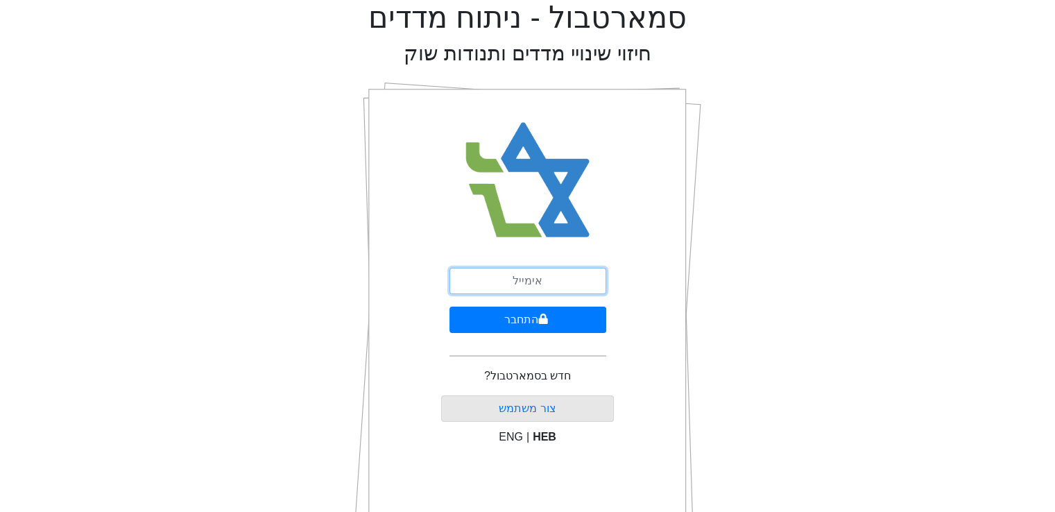
click at [552, 283] on input "email" at bounding box center [527, 281] width 157 height 26
type input "[EMAIL_ADDRESS][DOMAIN_NAME]"
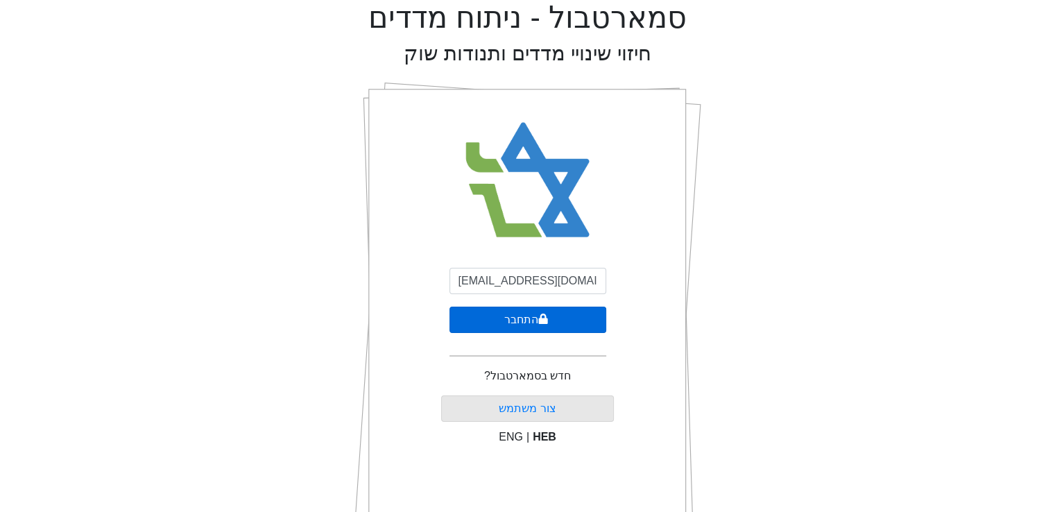
click at [569, 322] on button "התחבר" at bounding box center [527, 320] width 157 height 26
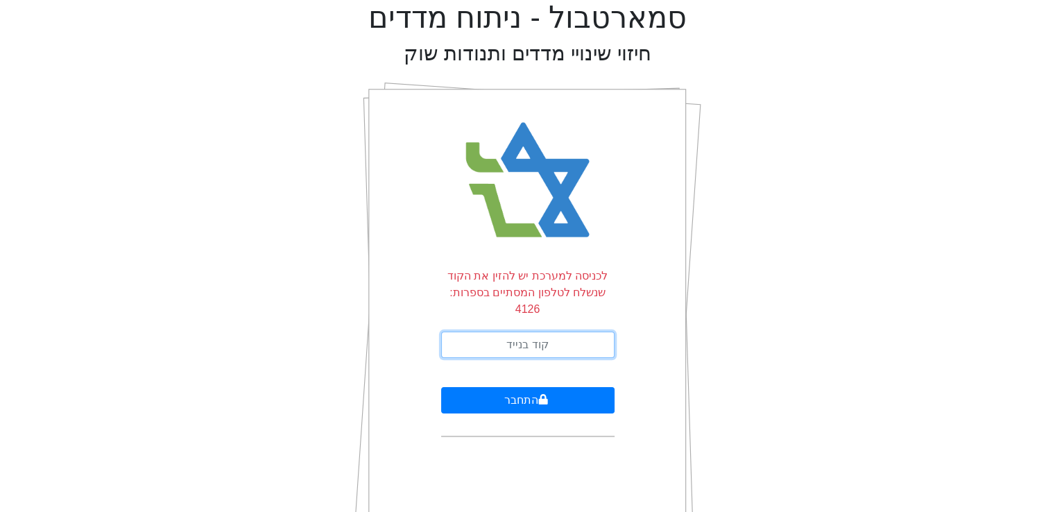
click at [486, 331] on input "text" at bounding box center [527, 344] width 173 height 26
type input "595419"
click at [441, 387] on button "התחבר" at bounding box center [527, 400] width 173 height 26
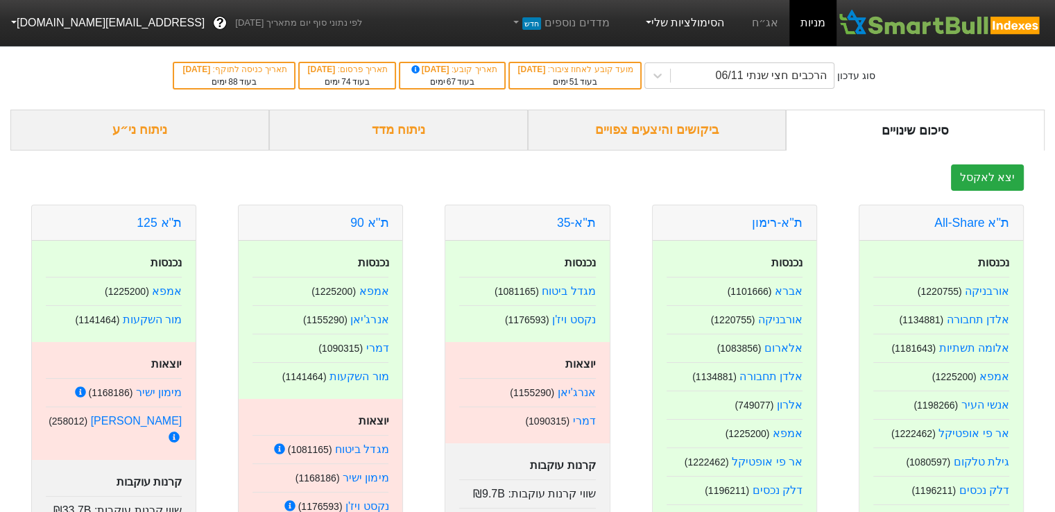
click at [709, 28] on link "הסימולציות שלי" at bounding box center [683, 23] width 93 height 28
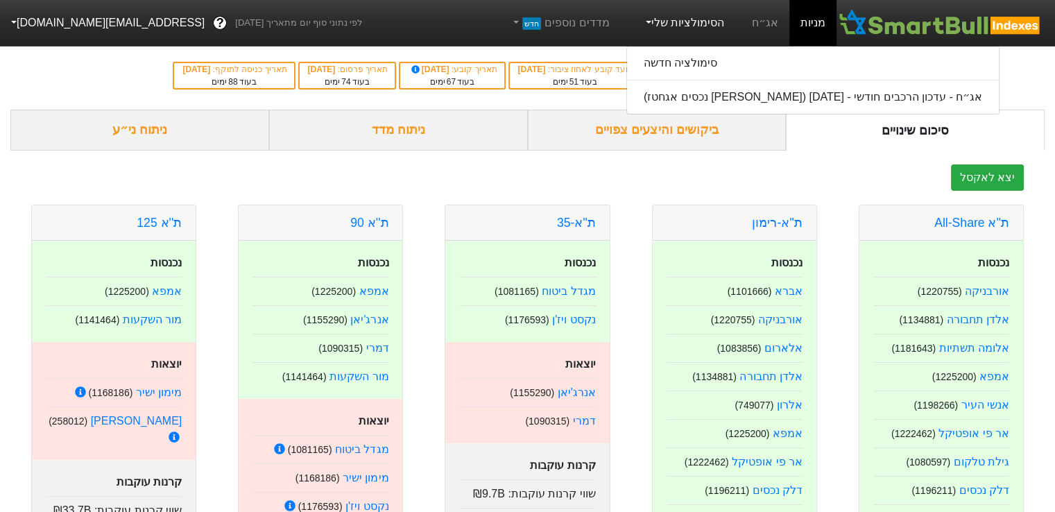
click at [755, 29] on link "אג״ח" at bounding box center [765, 23] width 49 height 46
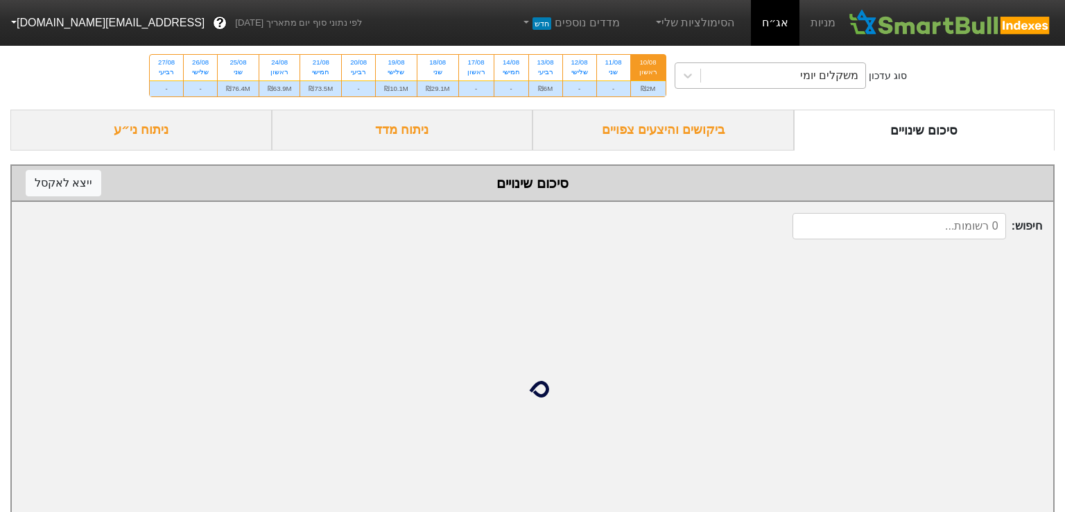
click at [709, 67] on div "משקלים יומי" at bounding box center [783, 75] width 164 height 25
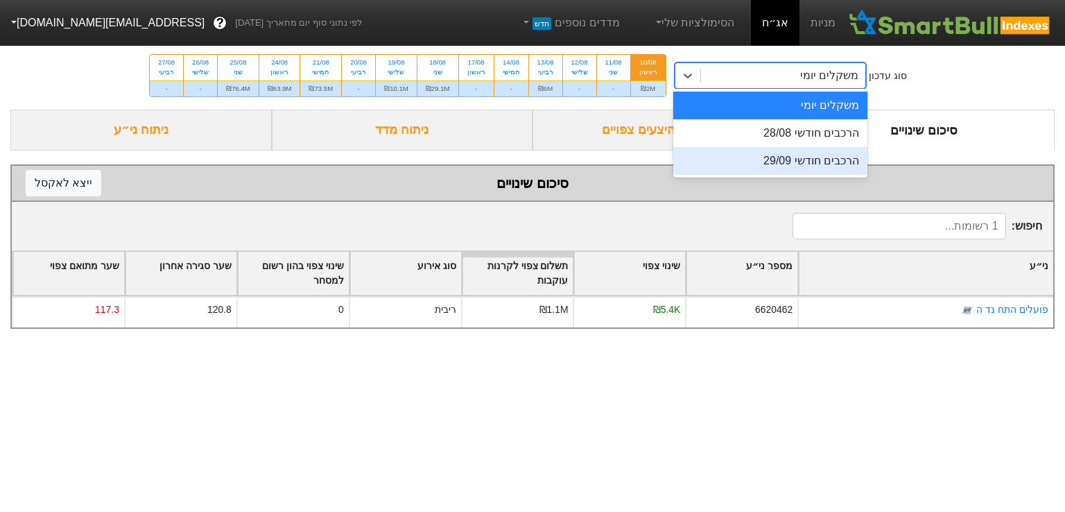
click at [762, 162] on div "הרכבים חודשי 29/09" at bounding box center [770, 161] width 194 height 28
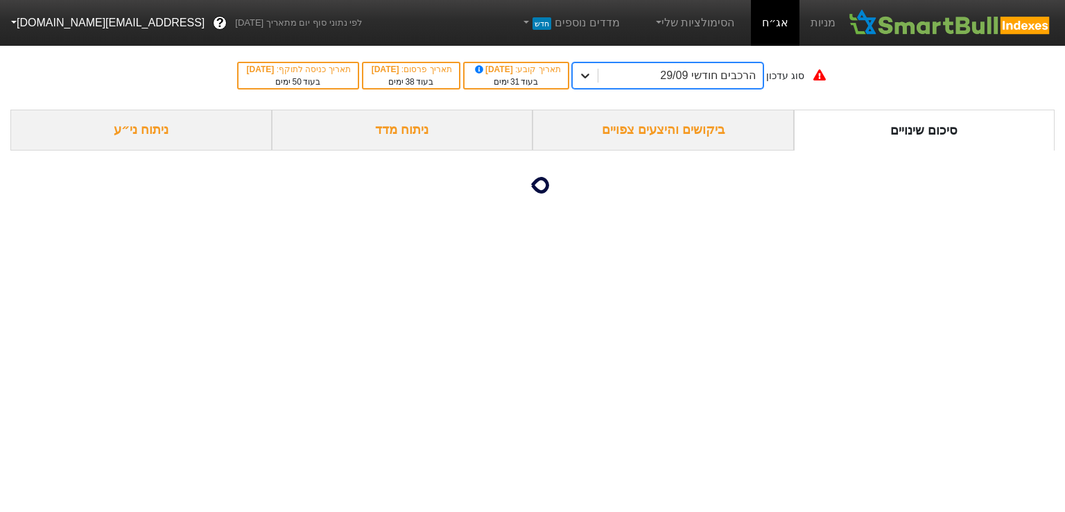
click at [592, 78] on icon at bounding box center [585, 76] width 14 height 14
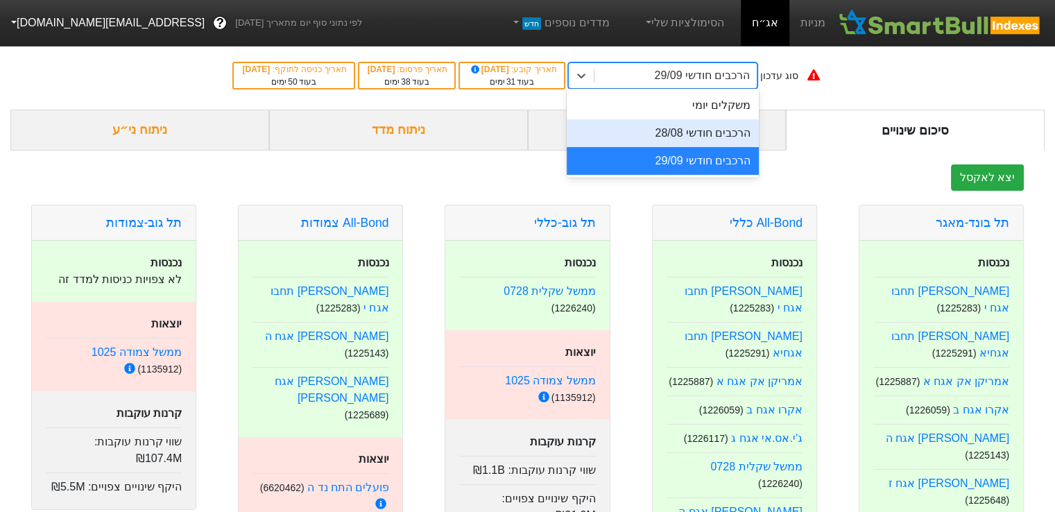
click at [661, 136] on div "הרכבים חודשי 28/08" at bounding box center [663, 133] width 193 height 28
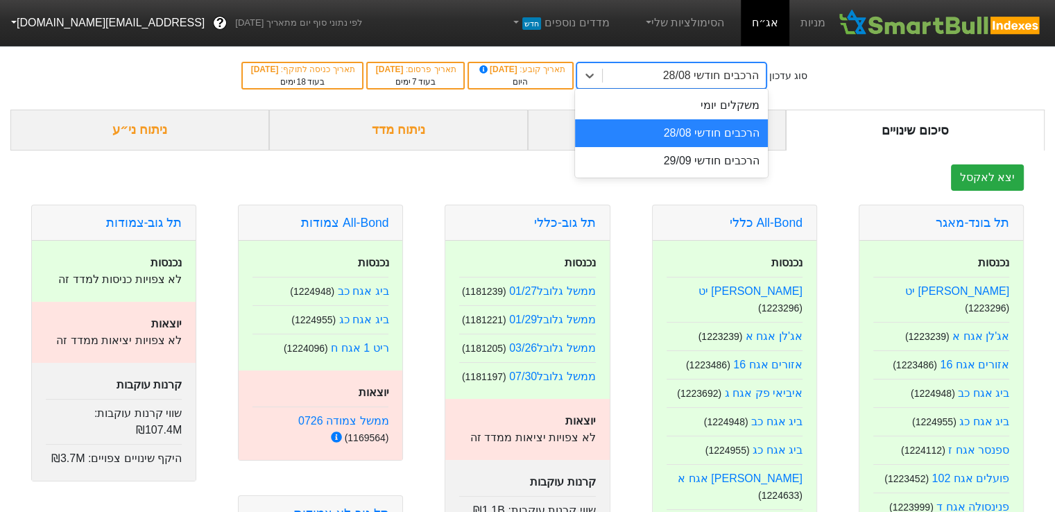
click at [644, 71] on div "הרכבים חודשי 28/08" at bounding box center [684, 75] width 163 height 25
click at [694, 162] on div "הרכבים חודשי 29/09" at bounding box center [671, 161] width 193 height 28
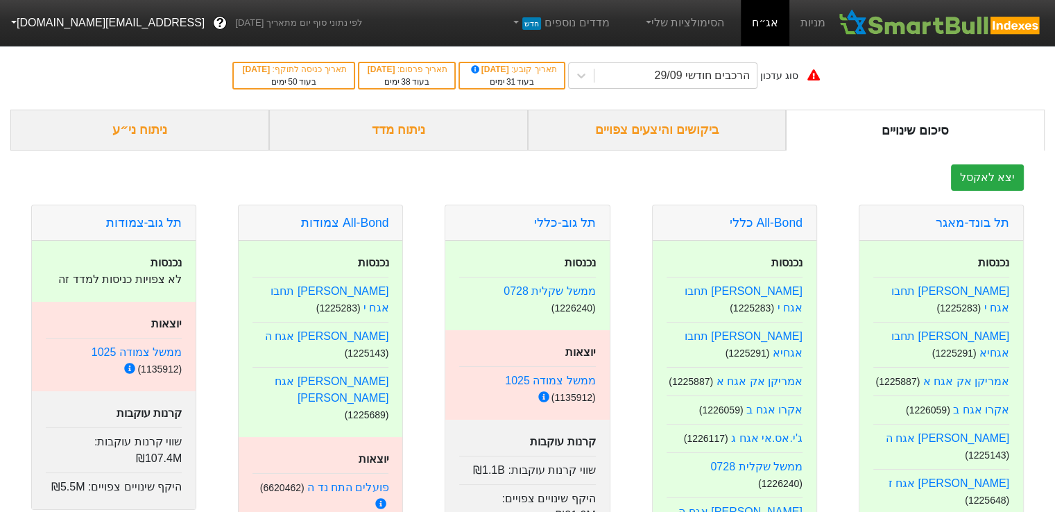
click at [190, 141] on div "ניתוח ני״ע" at bounding box center [139, 130] width 259 height 41
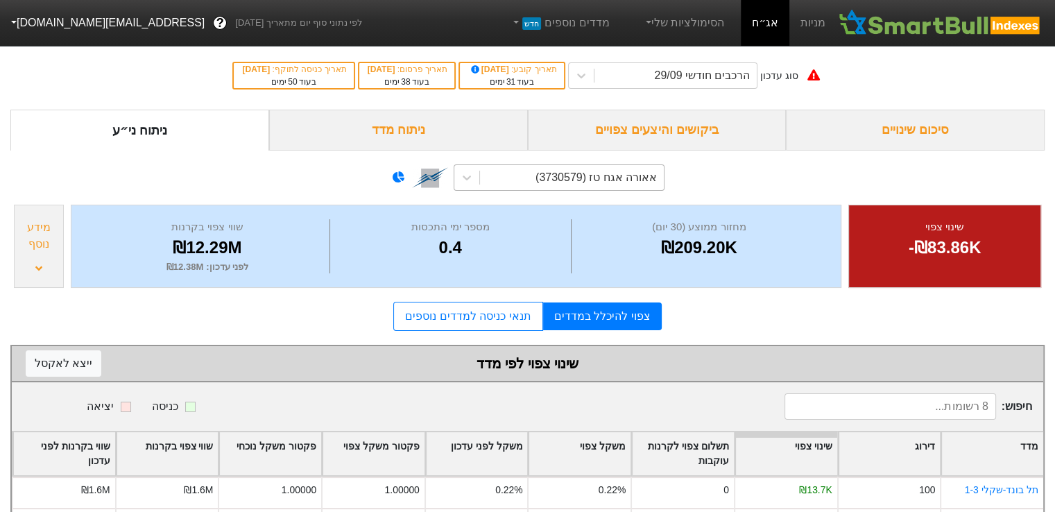
click at [567, 173] on div "אאורה אגח טז (3730579)" at bounding box center [595, 177] width 121 height 17
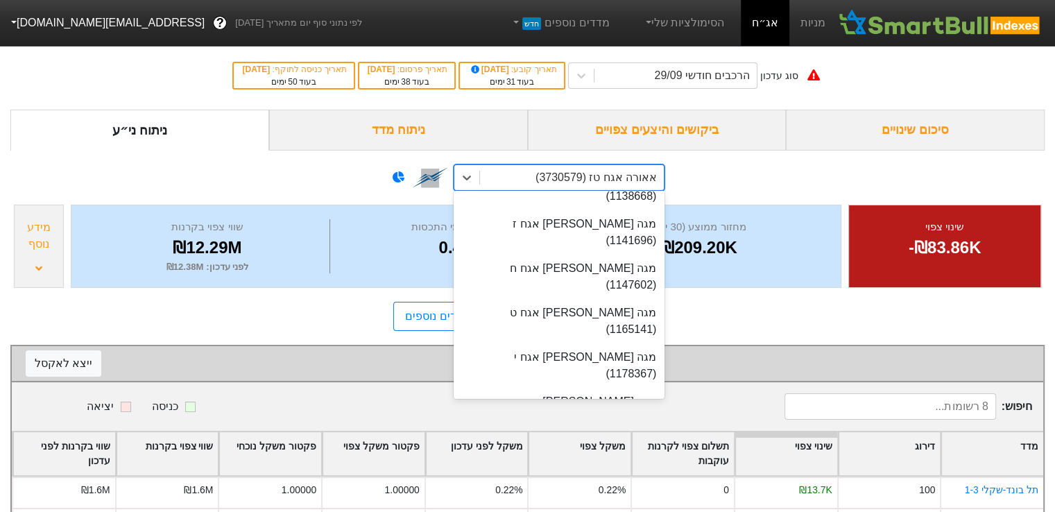
scroll to position [15230, 0]
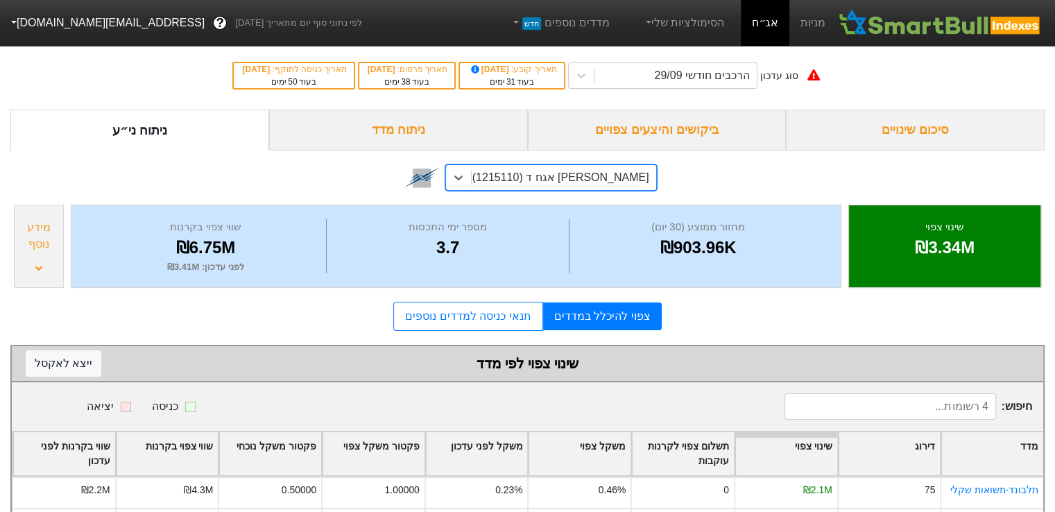
scroll to position [113, 0]
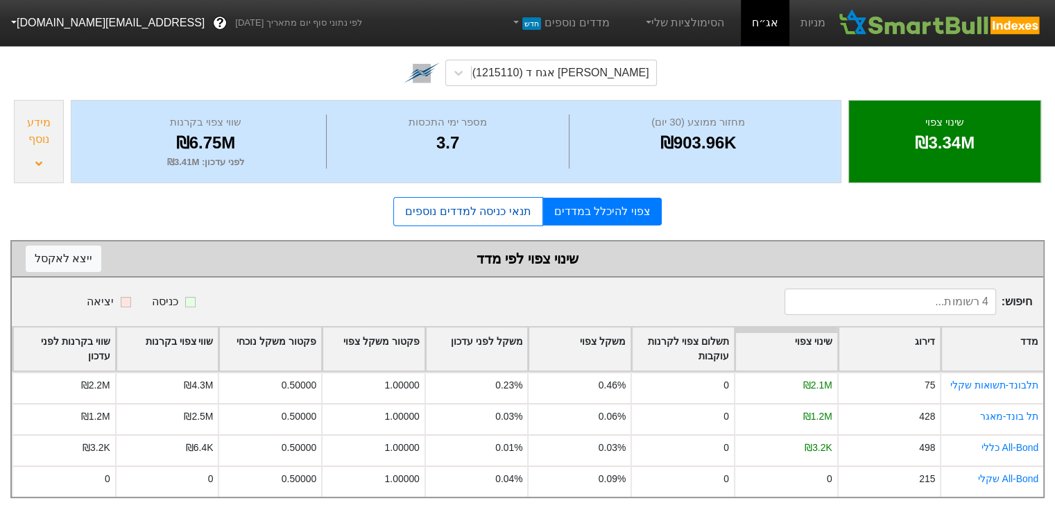
click at [484, 203] on link "תנאי כניסה למדדים נוספים" at bounding box center [467, 211] width 149 height 29
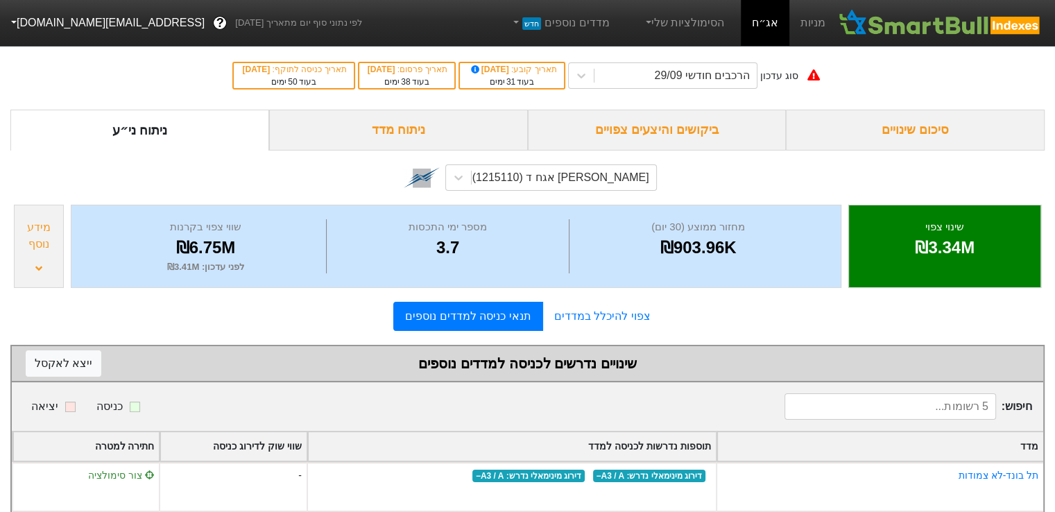
scroll to position [208, 0]
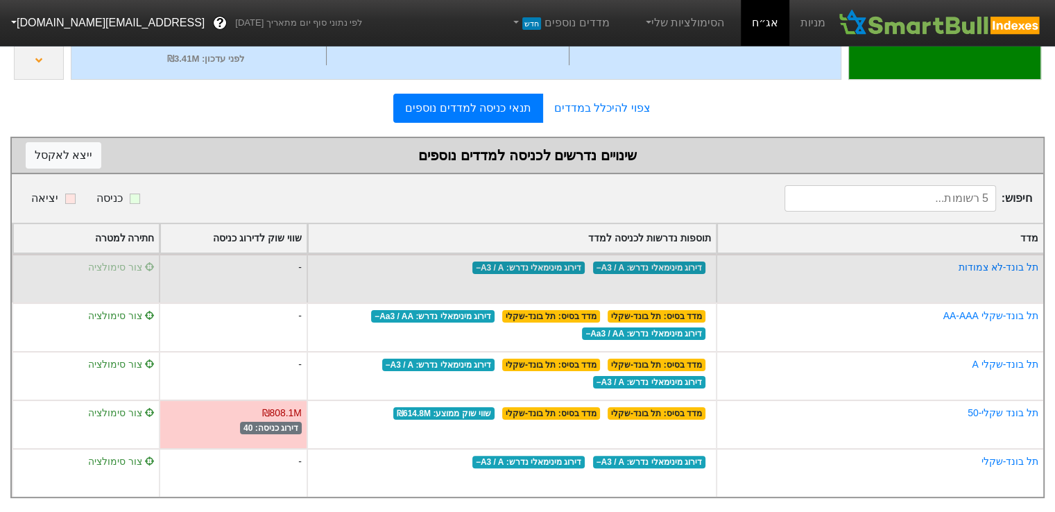
click at [145, 264] on icon at bounding box center [150, 267] width 10 height 10
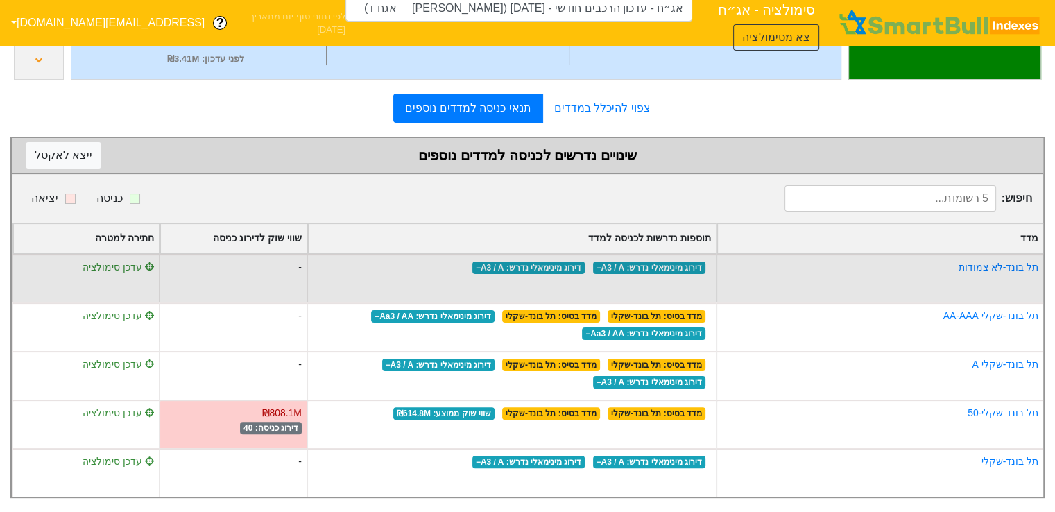
scroll to position [277, 0]
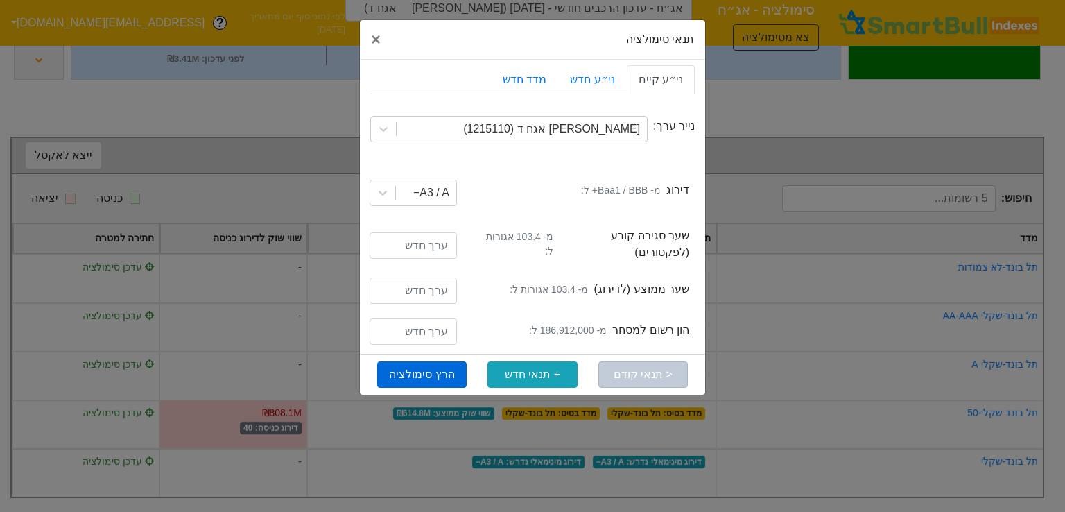
click at [454, 368] on button "הרץ סימולציה" at bounding box center [421, 374] width 89 height 26
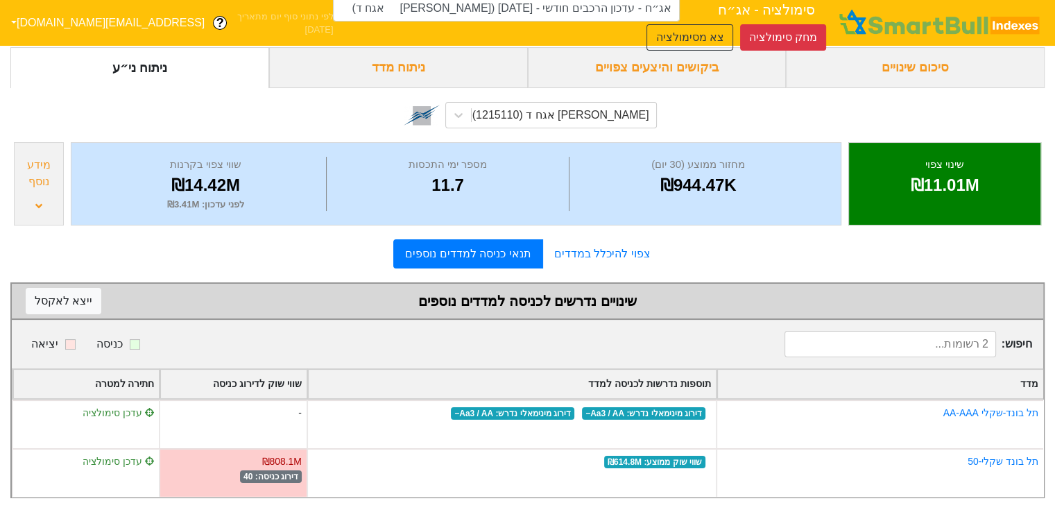
scroll to position [140, 0]
drag, startPoint x: 494, startPoint y: 100, endPoint x: 488, endPoint y: 103, distance: 7.5
click at [495, 103] on div "[PERSON_NAME] אגח ד (1215110)" at bounding box center [564, 115] width 184 height 25
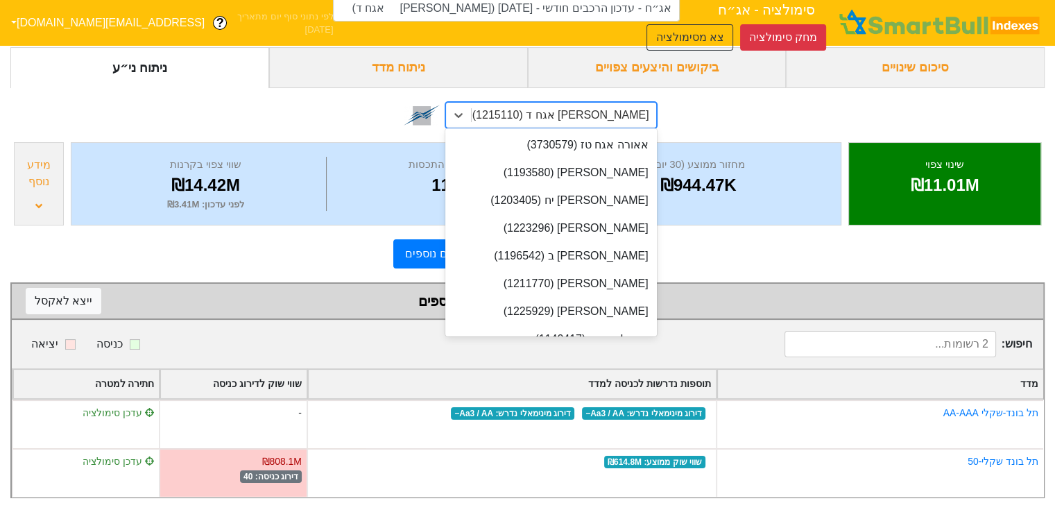
scroll to position [15144, 0]
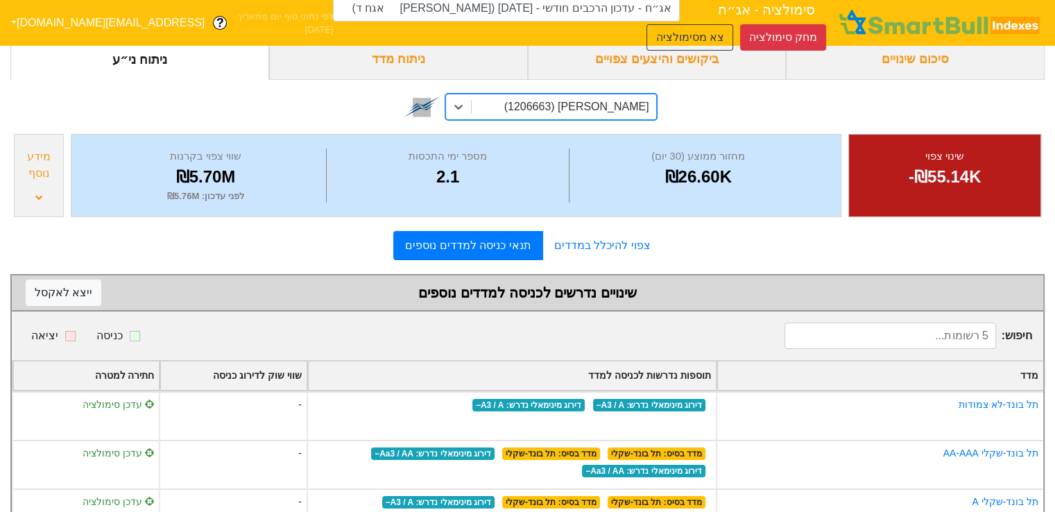
scroll to position [209, 0]
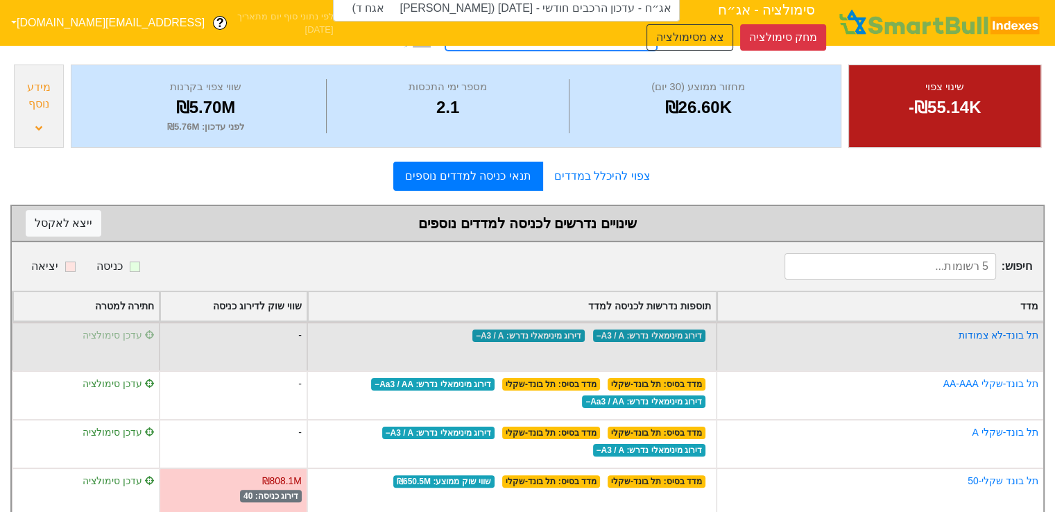
click at [117, 334] on span "עדכן סימולציה" at bounding box center [119, 334] width 72 height 11
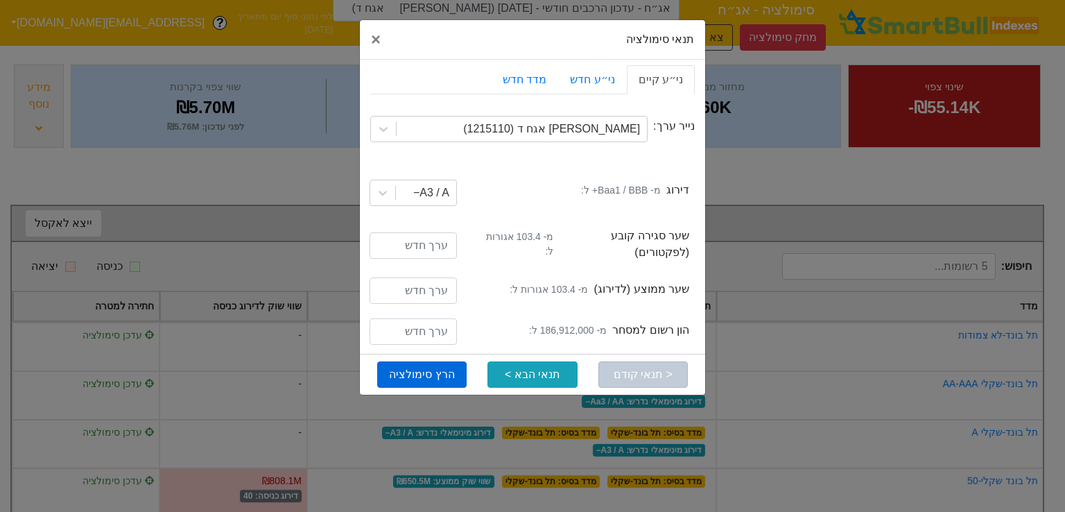
click at [422, 363] on button "הרץ סימולציה" at bounding box center [421, 374] width 89 height 26
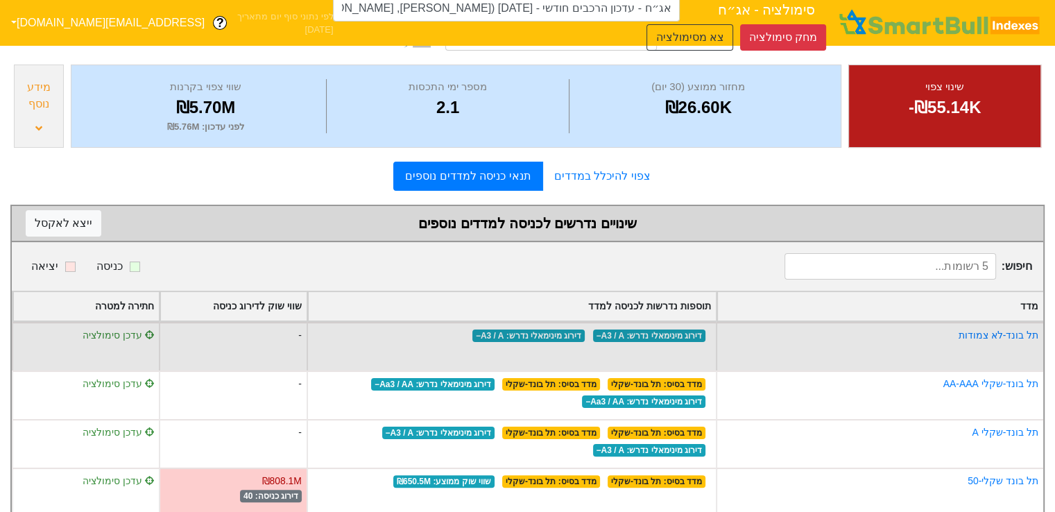
type input "אג״ח - עדכון הרכבים חודשי - [DATE] ([PERSON_NAME], [PERSON_NAME])"
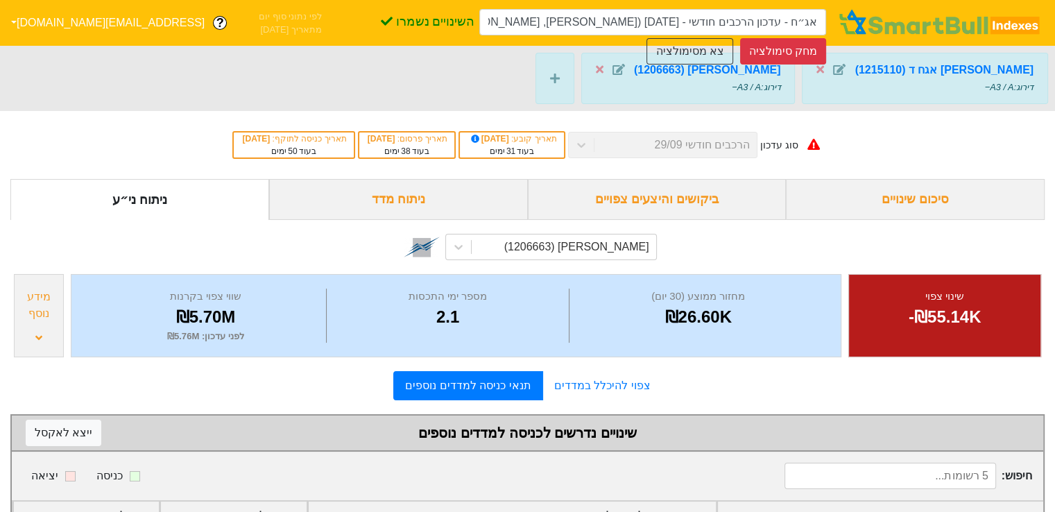
scroll to position [69, 0]
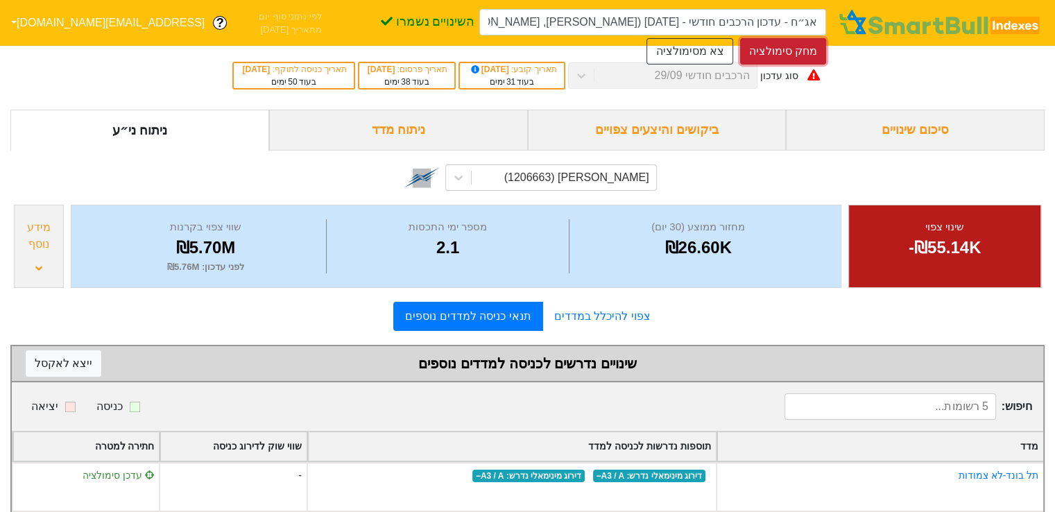
click at [778, 42] on button "מחק סימולציה" at bounding box center [783, 51] width 86 height 26
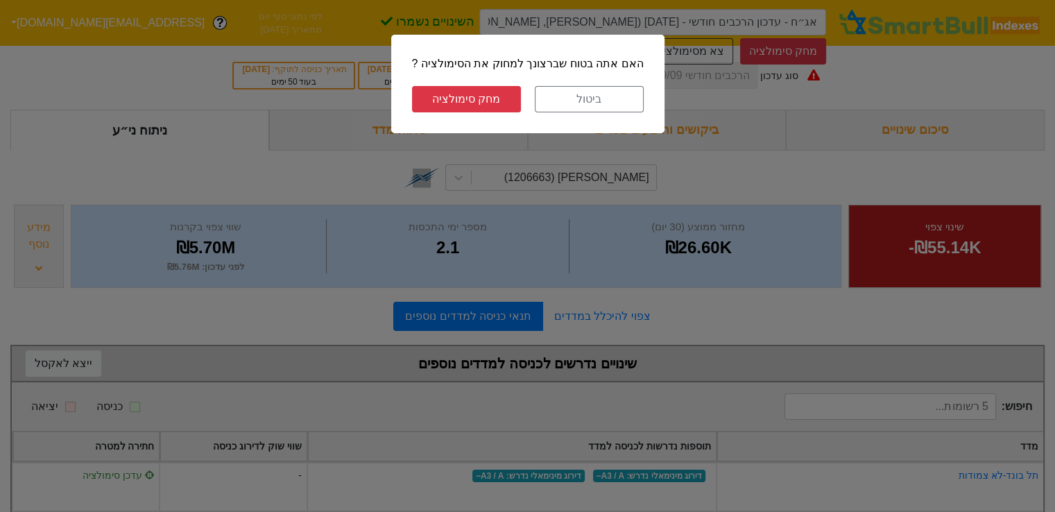
click at [485, 105] on button "מחק סימולציה" at bounding box center [466, 99] width 109 height 26
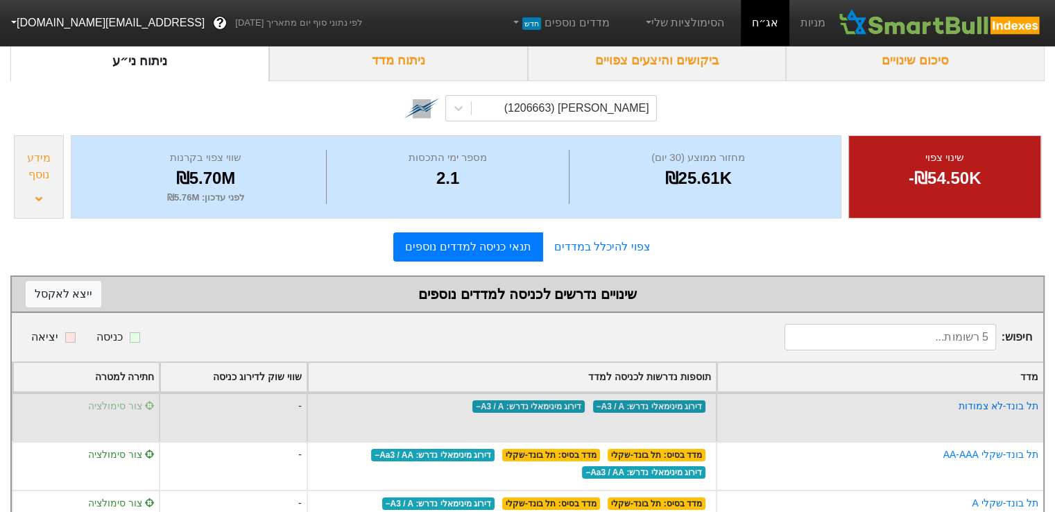
click at [139, 402] on span "צור סימולציה" at bounding box center [121, 405] width 67 height 11
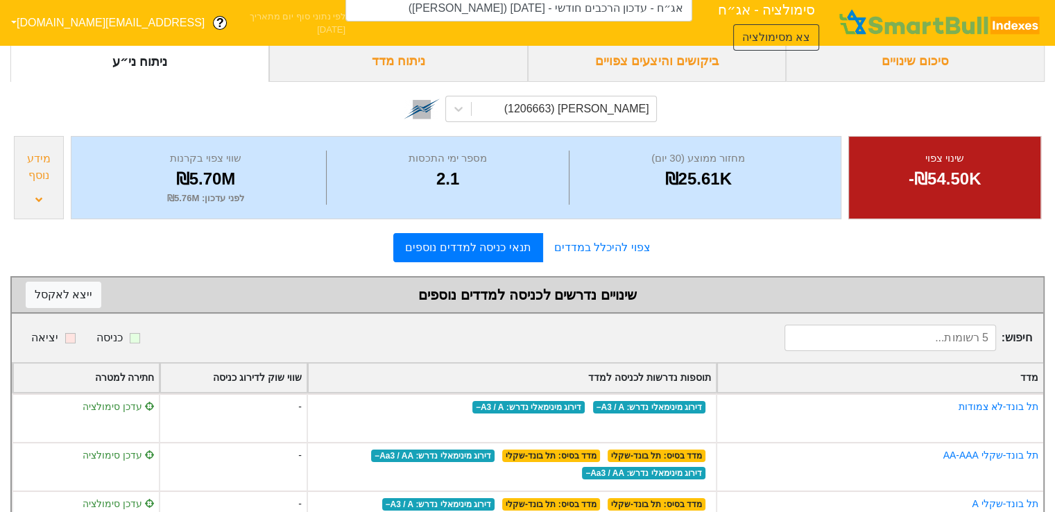
scroll to position [138, 0]
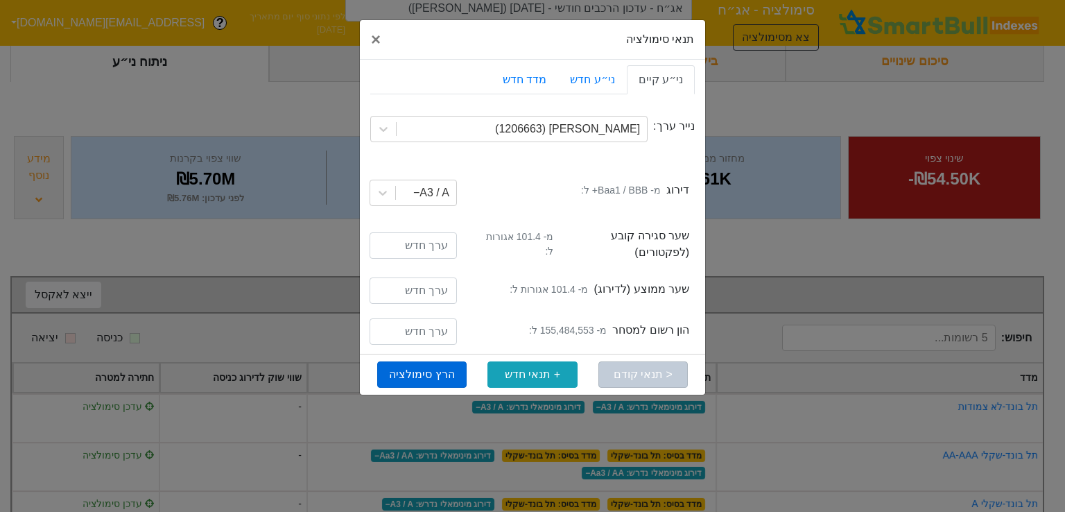
click at [415, 368] on button "הרץ סימולציה" at bounding box center [421, 374] width 89 height 26
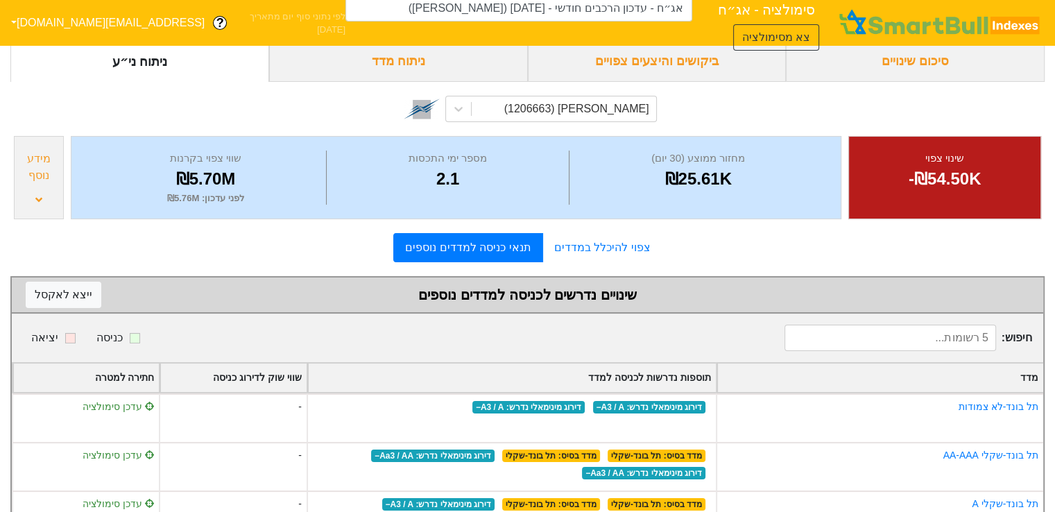
type input "אג״ח - עדכון הרכבים חודשי - [DATE] ([PERSON_NAME])"
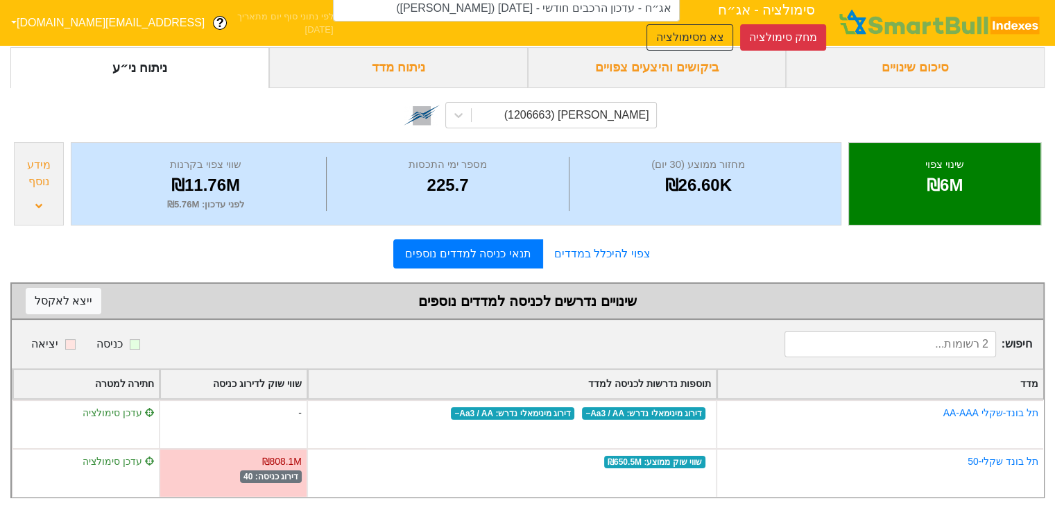
scroll to position [140, 0]
click at [915, 186] on div "₪6M" at bounding box center [944, 185] width 157 height 25
click at [623, 60] on div "ביקושים והיצעים צפויים" at bounding box center [657, 67] width 259 height 41
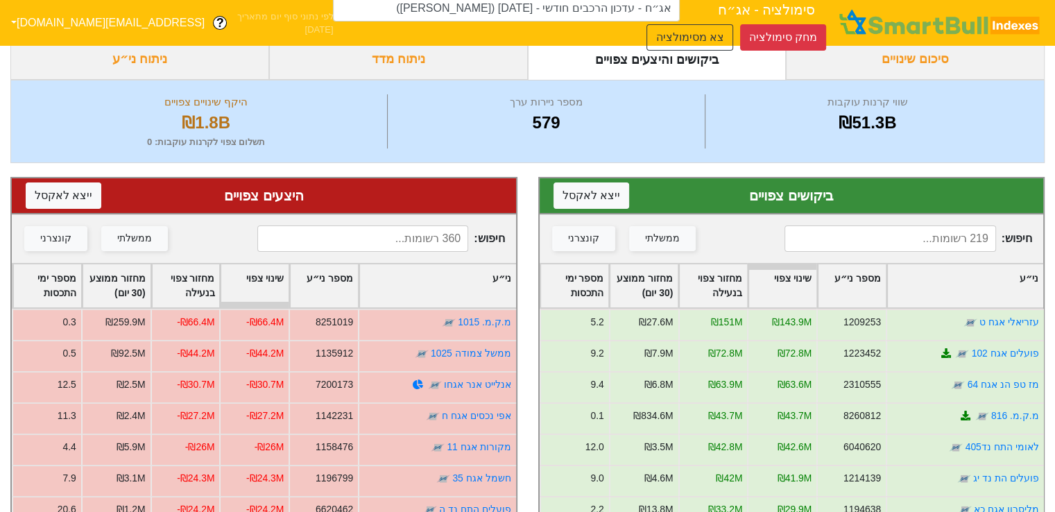
click at [449, 57] on div "ניתוח מדד" at bounding box center [398, 59] width 259 height 41
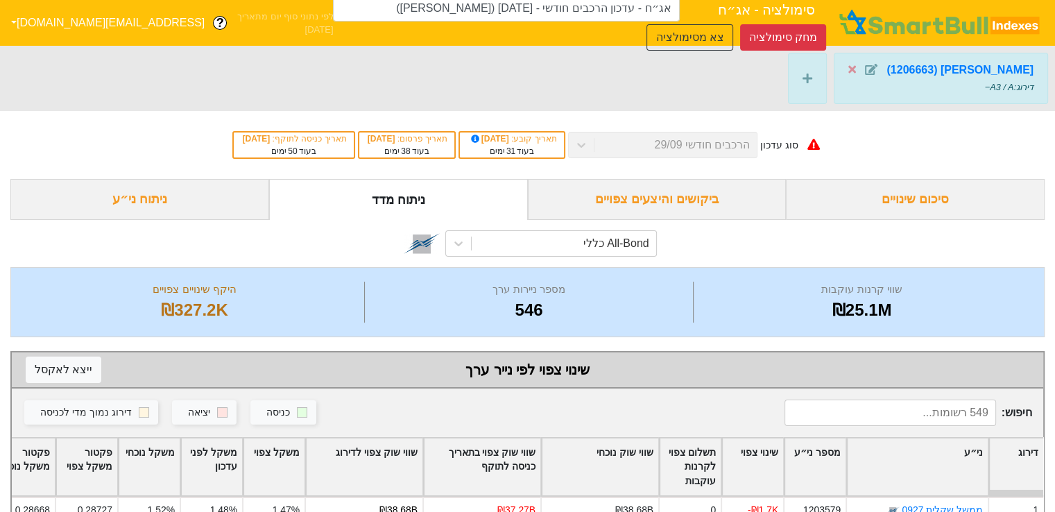
click at [739, 8] on span "סימולציה - אג״ח" at bounding box center [767, 10] width 98 height 28
click at [697, 31] on button "צא מסימולציה" at bounding box center [689, 37] width 86 height 26
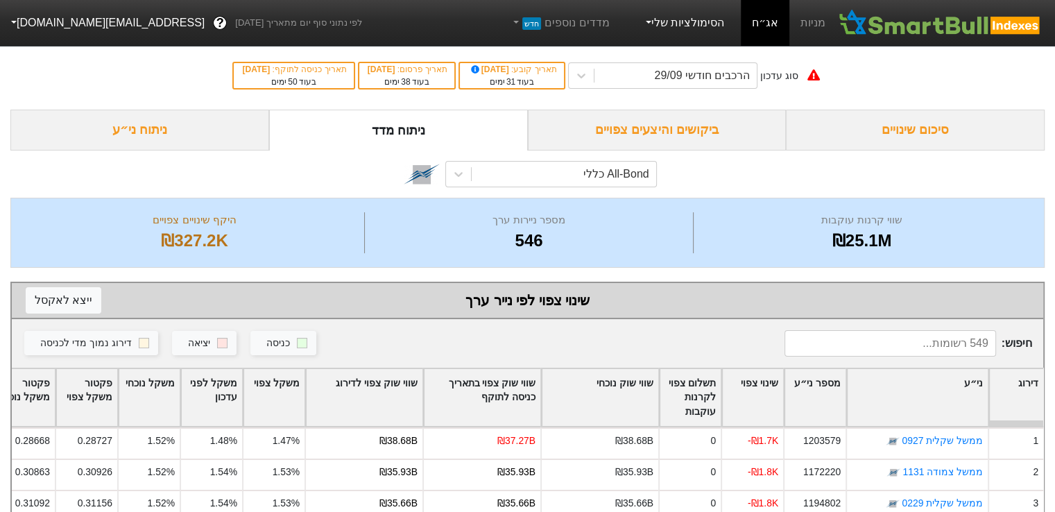
click at [682, 26] on link "הסימולציות שלי" at bounding box center [683, 23] width 93 height 28
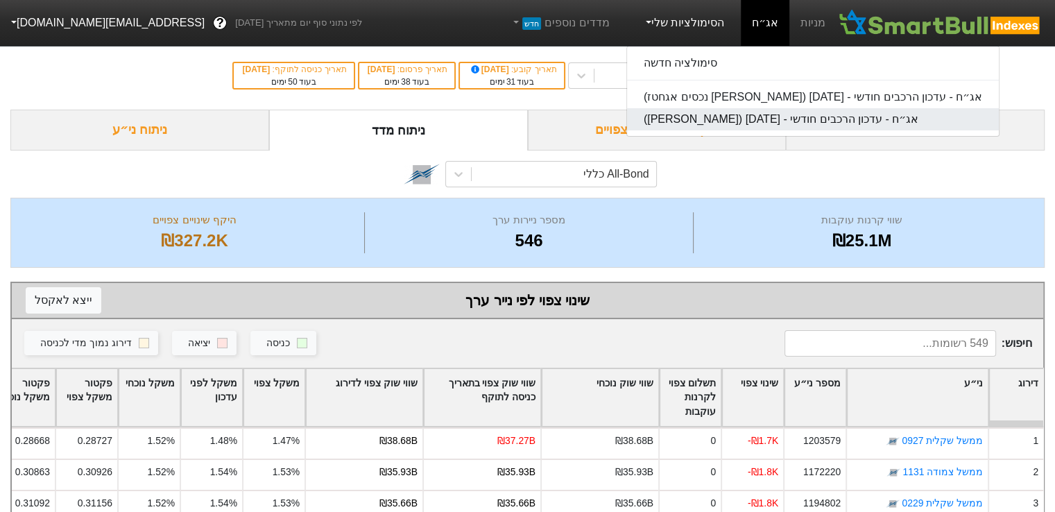
click at [689, 120] on link "אג״ח - עדכון הרכבים חודשי - [DATE] ([PERSON_NAME])" at bounding box center [813, 119] width 372 height 22
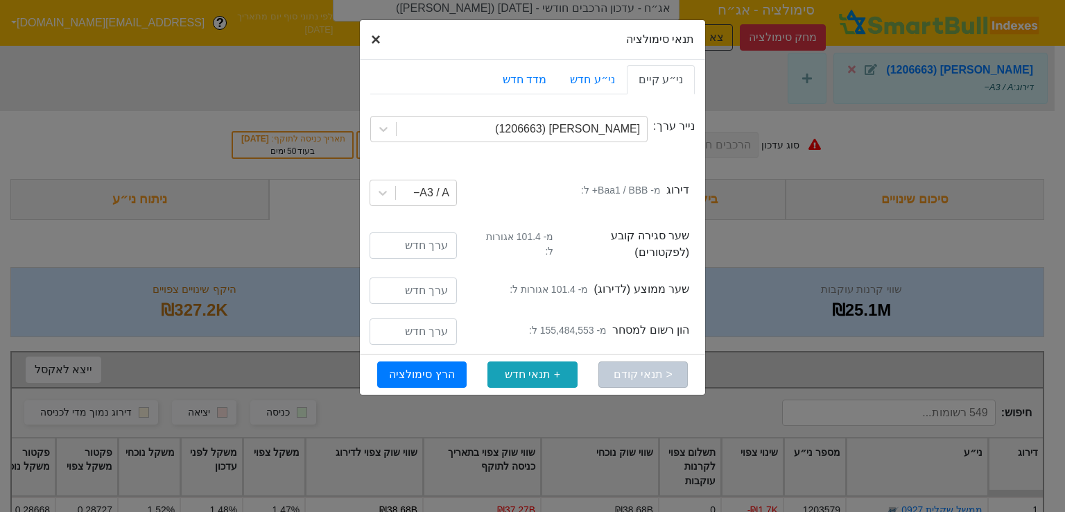
click at [380, 40] on span "×" at bounding box center [376, 39] width 10 height 19
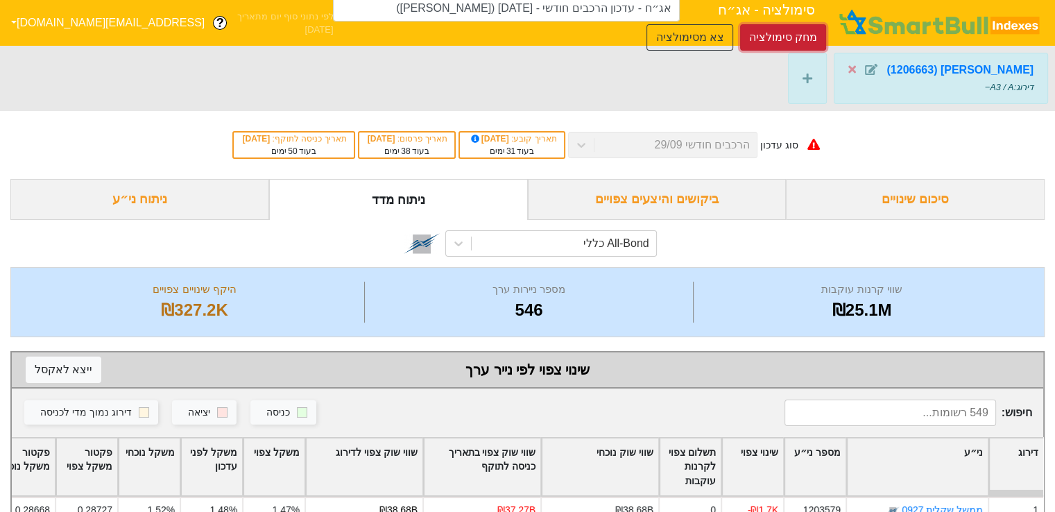
click at [777, 49] on button "מחק סימולציה" at bounding box center [783, 37] width 86 height 26
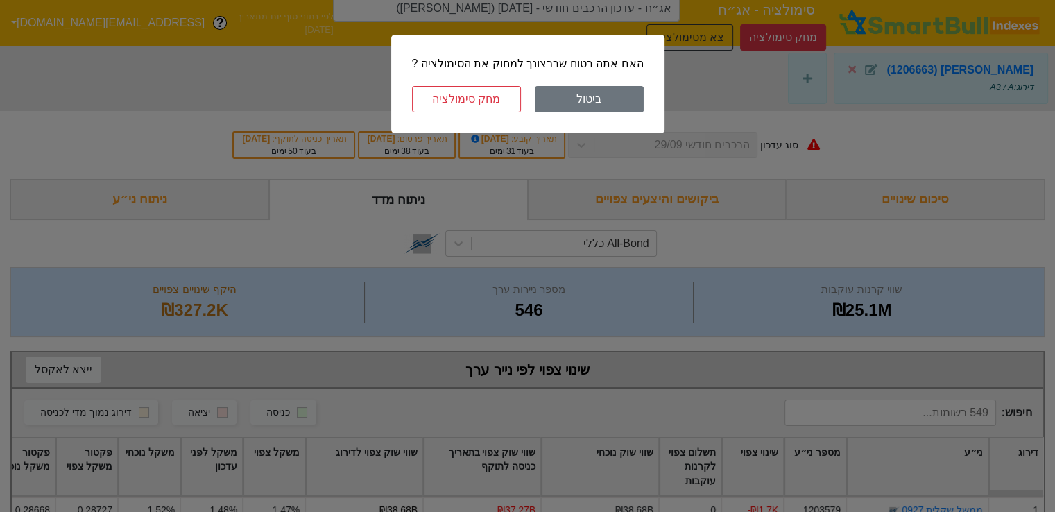
click at [555, 101] on button "ביטול" at bounding box center [589, 99] width 109 height 26
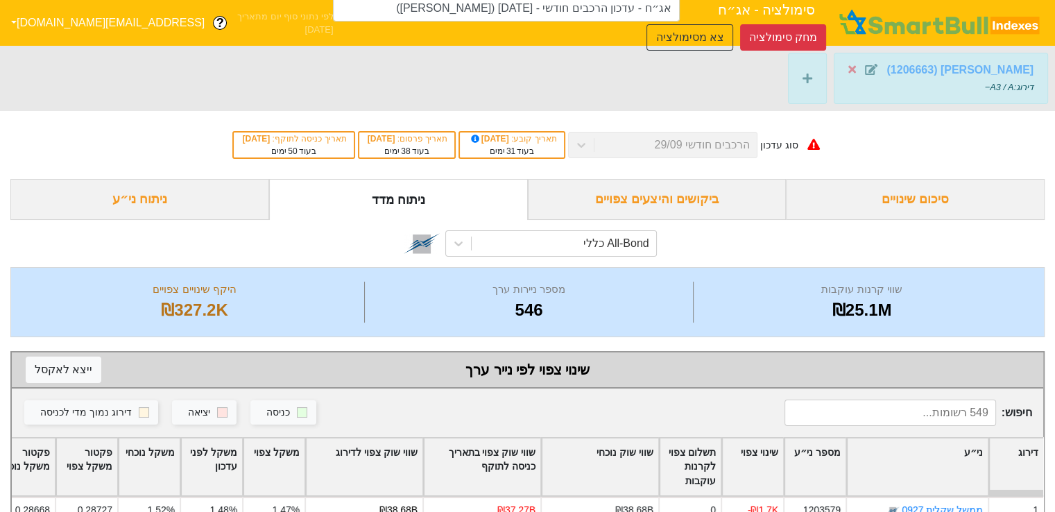
click at [972, 69] on strong "[PERSON_NAME] (1206663)" at bounding box center [959, 70] width 147 height 12
type input "אג״ח - עדכון הרכבים חודשי - [DATE] ([PERSON_NAME])"
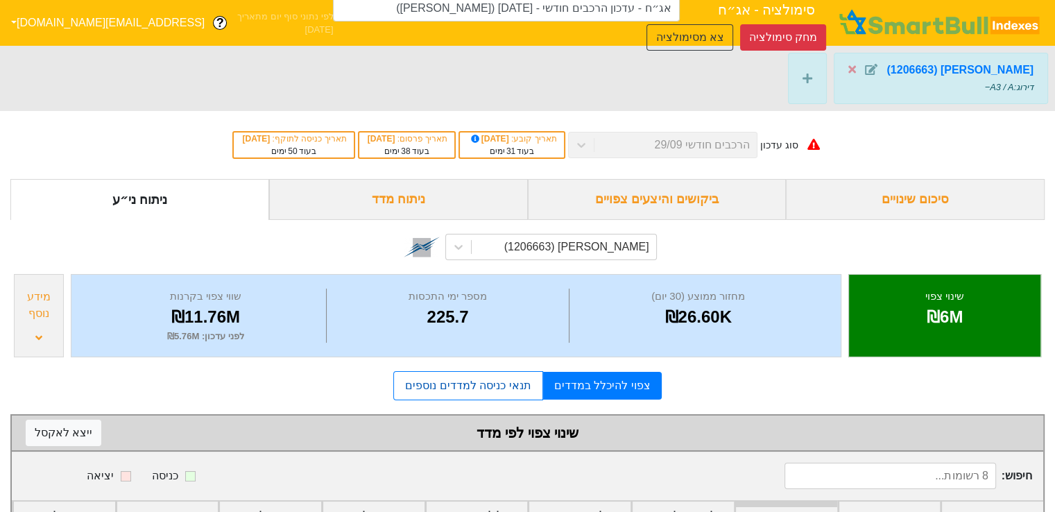
click at [501, 383] on link "תנאי כניסה למדדים נוספים" at bounding box center [467, 385] width 149 height 29
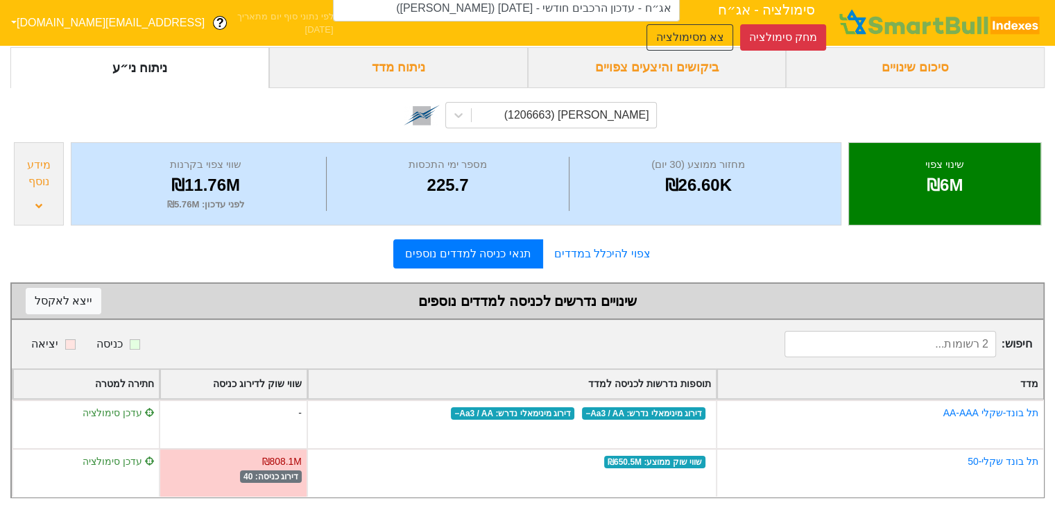
scroll to position [140, 0]
click at [608, 257] on link "צפוי להיכלל במדדים" at bounding box center [602, 254] width 119 height 28
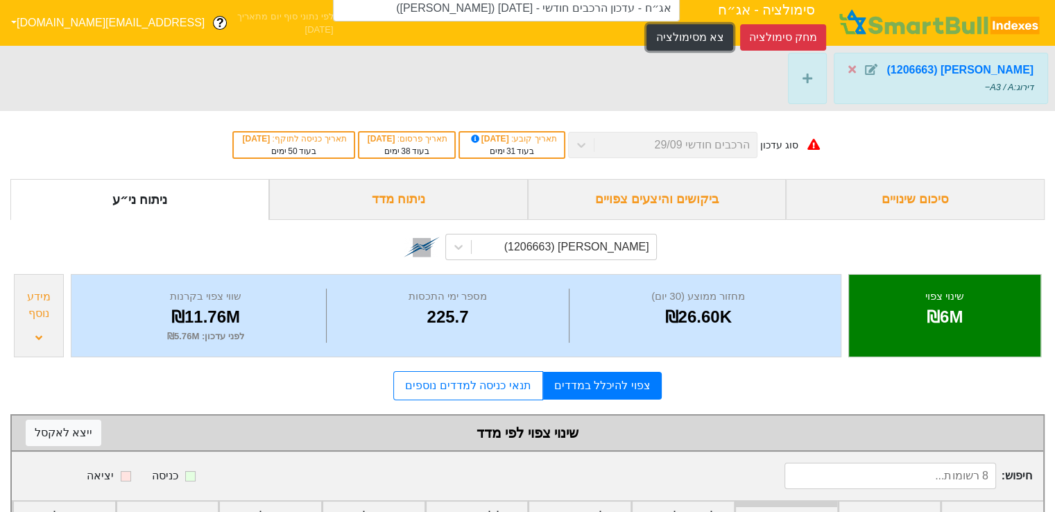
click at [723, 38] on button "צא מסימולציה" at bounding box center [689, 37] width 86 height 26
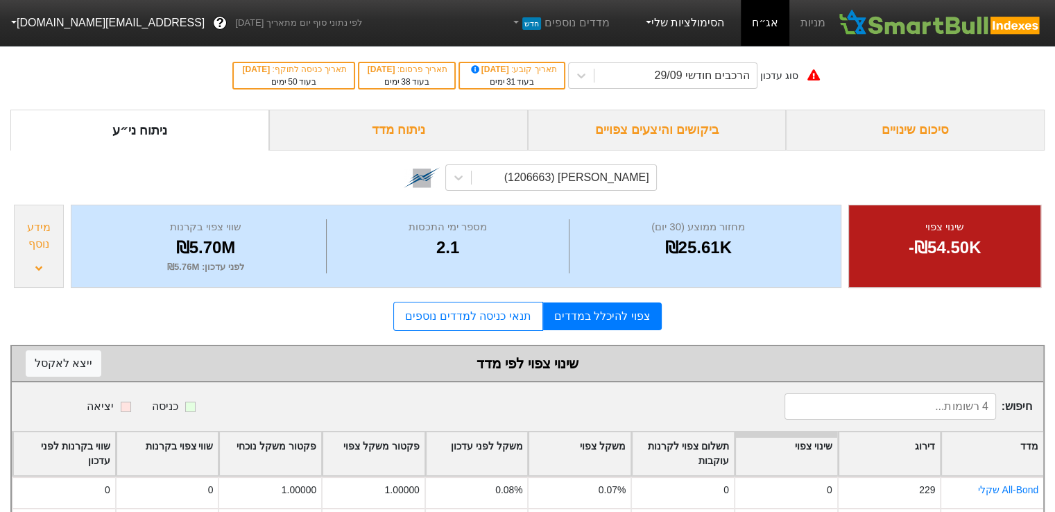
click at [708, 18] on link "הסימולציות שלי" at bounding box center [683, 23] width 93 height 28
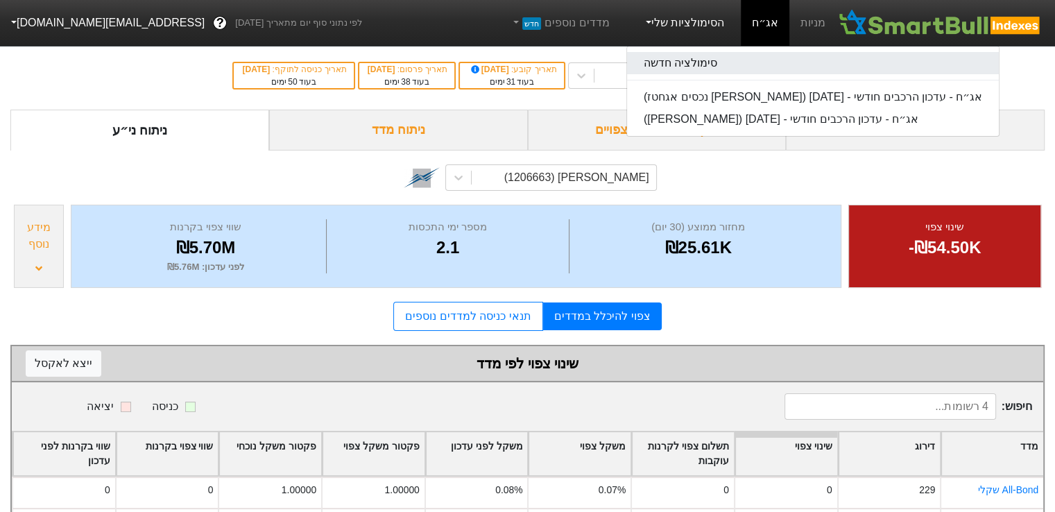
click at [706, 63] on link "סימולציה חדשה" at bounding box center [813, 63] width 372 height 22
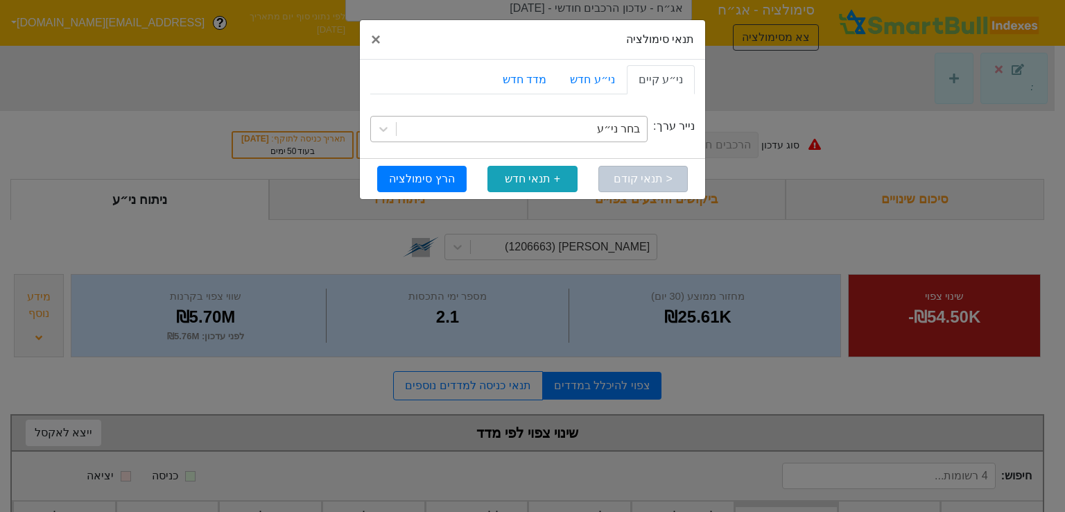
click at [577, 137] on div "בחר ני״ע" at bounding box center [522, 129] width 250 height 25
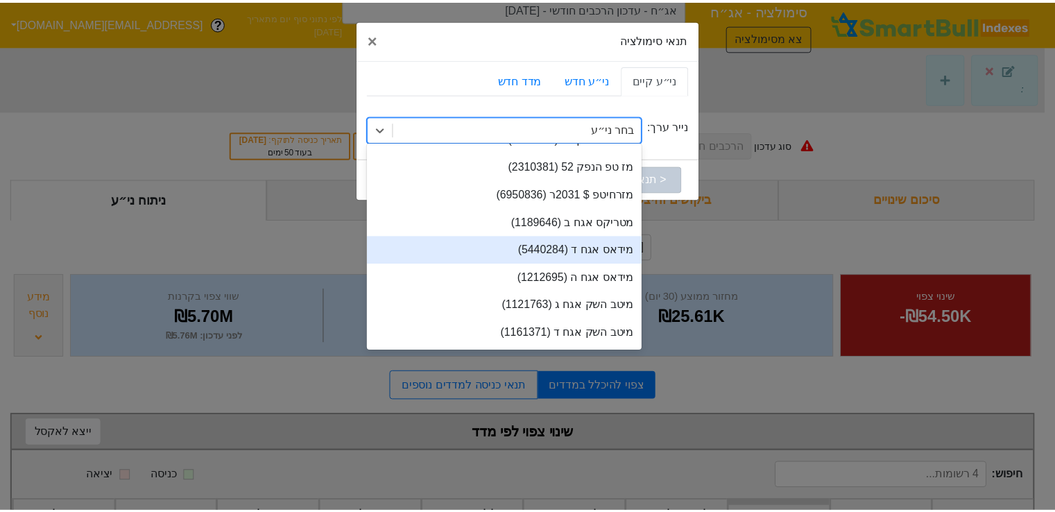
scroll to position [15216, 0]
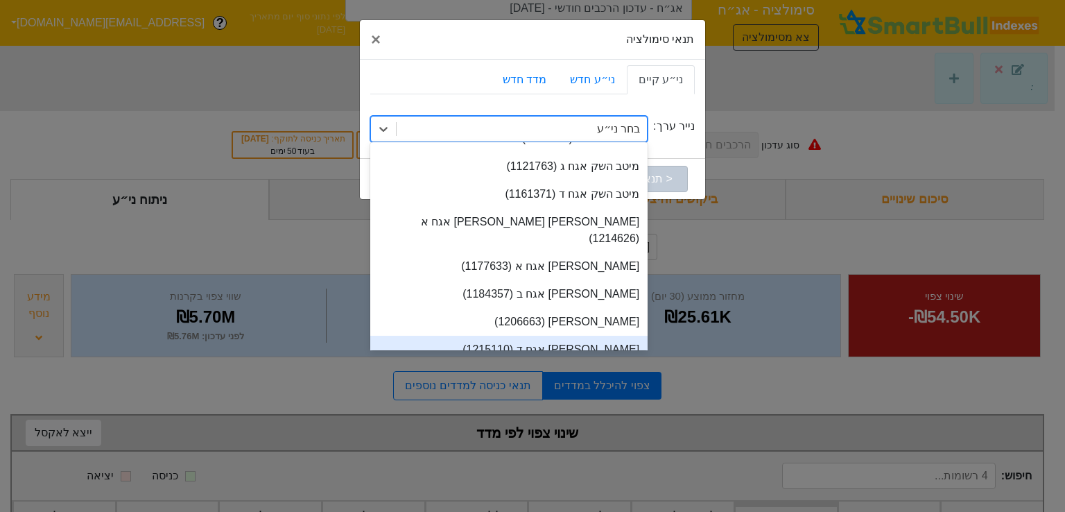
click at [618, 336] on div "[PERSON_NAME] אגח ד (1215110)" at bounding box center [508, 350] width 277 height 28
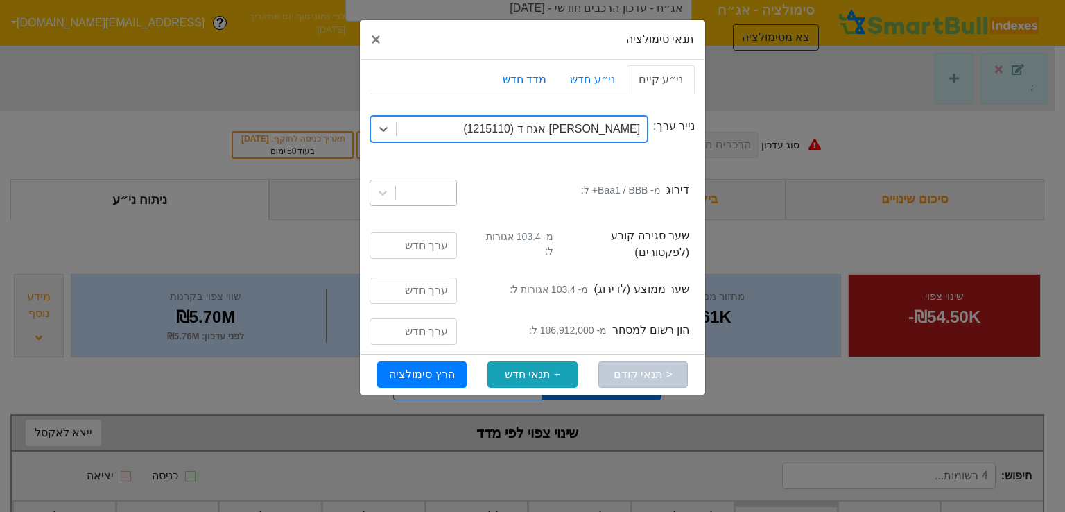
click at [441, 200] on div at bounding box center [426, 192] width 60 height 25
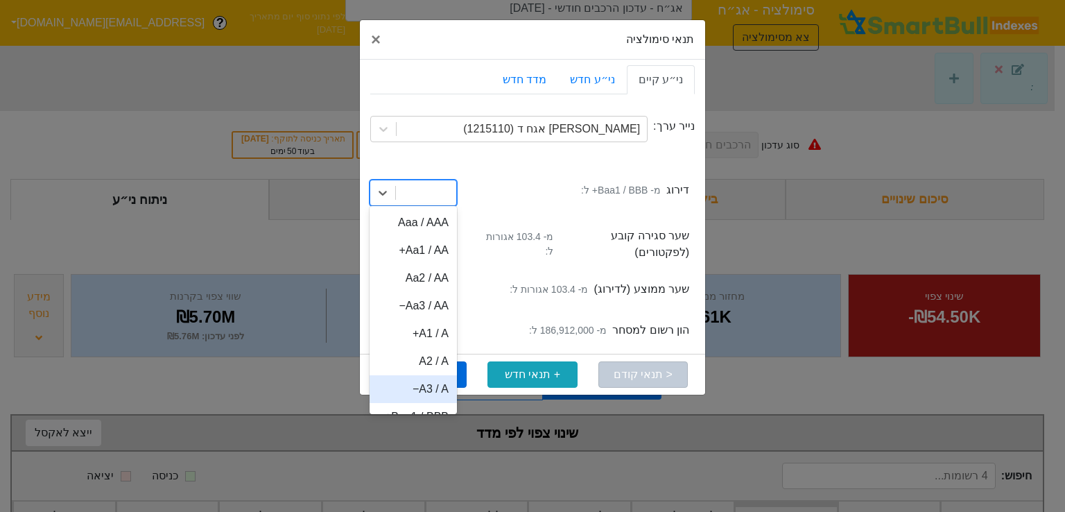
click at [440, 375] on div "A3 / A−" at bounding box center [413, 389] width 87 height 28
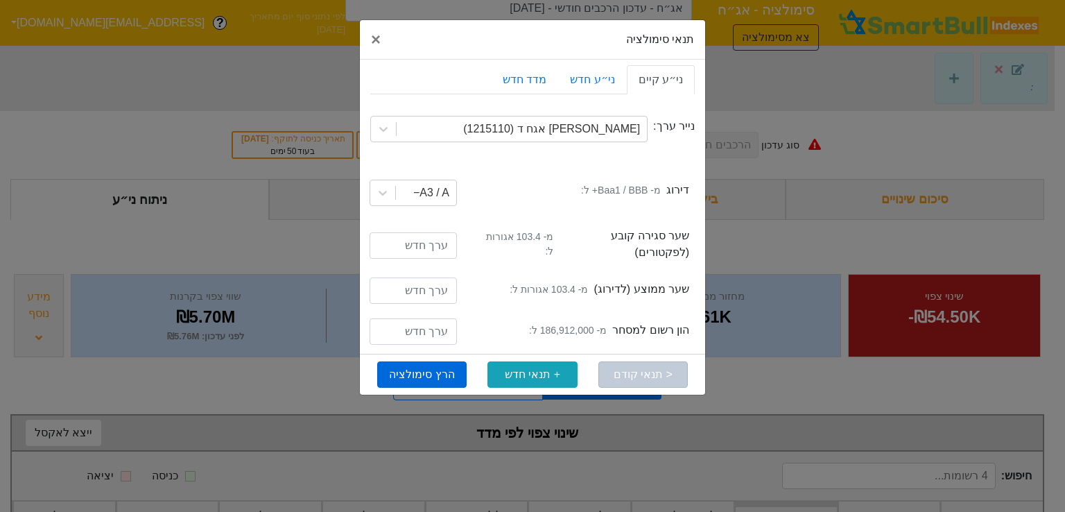
click at [447, 365] on button "הרץ סימולציה" at bounding box center [421, 374] width 89 height 26
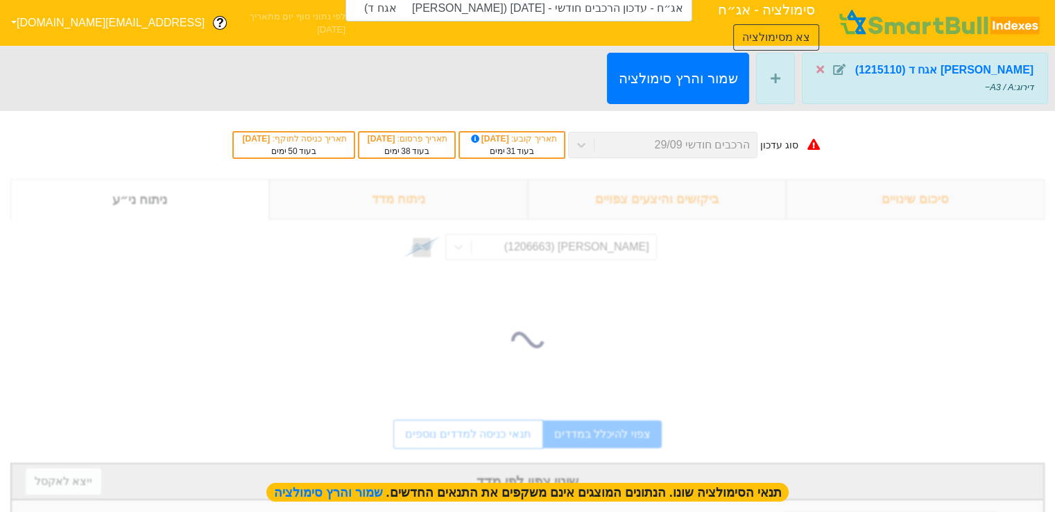
type input "אג״ח - עדכון הרכבים חודשי - [DATE] ([PERSON_NAME] אגח ד)"
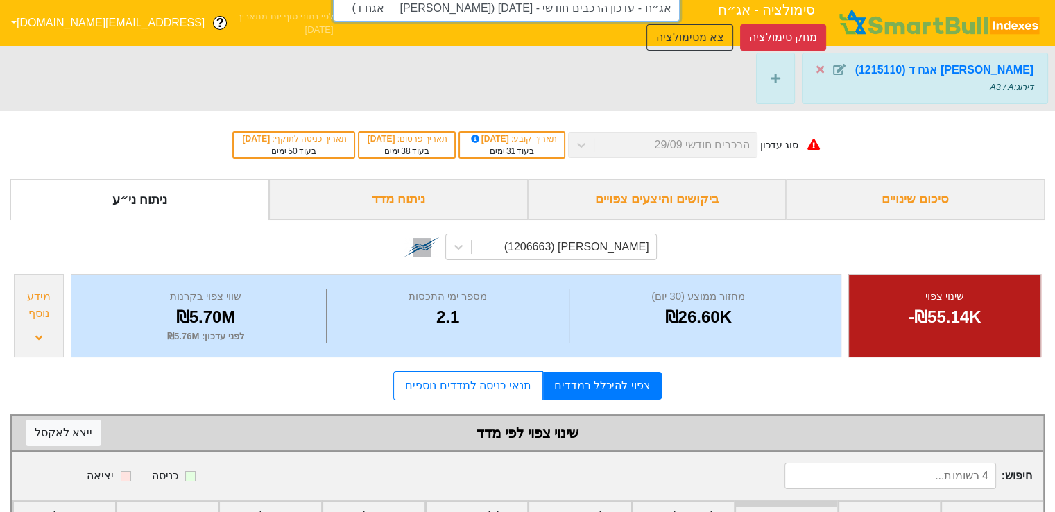
click at [494, 15] on input "אג״ח - עדכון הרכבים חודשי - [DATE] ([PERSON_NAME] אגח ד)" at bounding box center [506, 8] width 347 height 26
click at [451, 250] on icon at bounding box center [458, 247] width 14 height 14
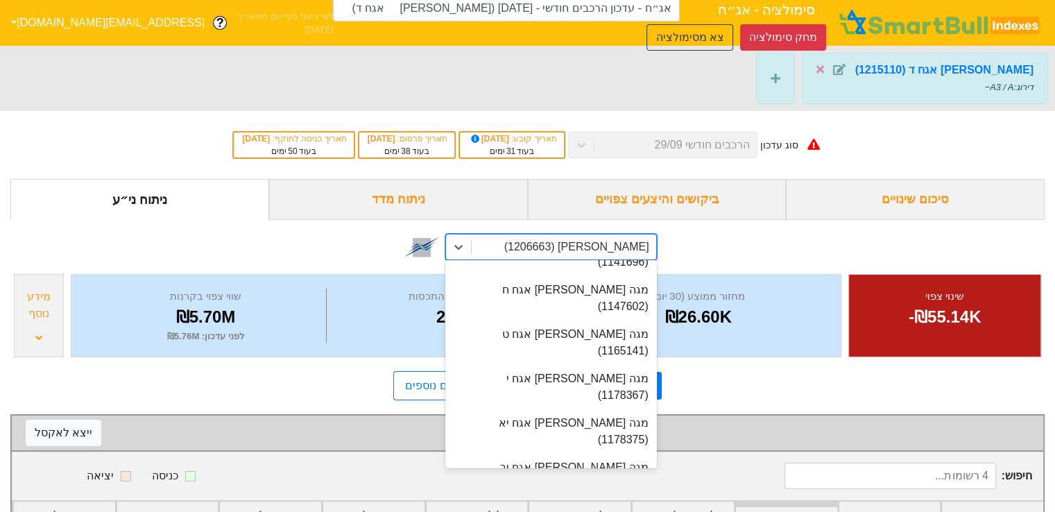
scroll to position [15186, 0]
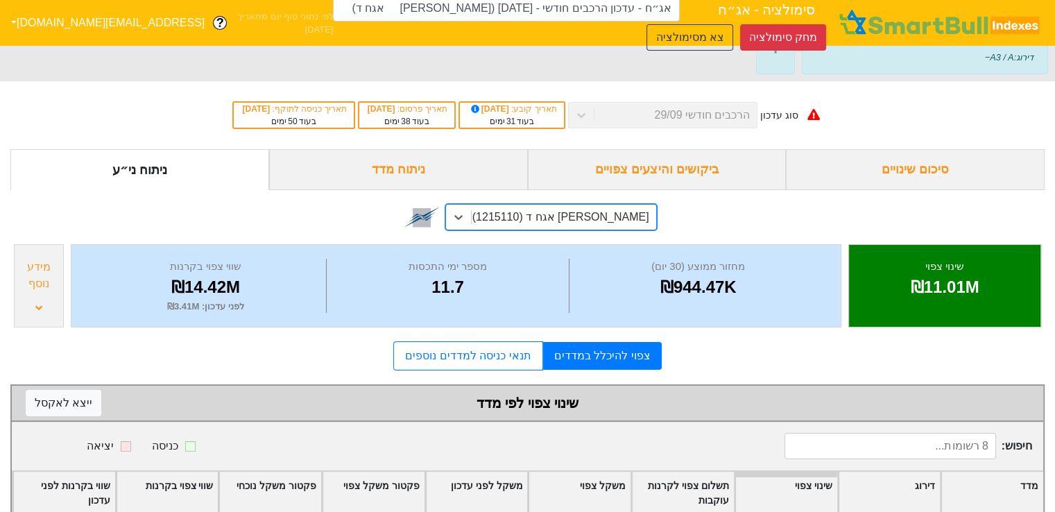
scroll to position [99, 0]
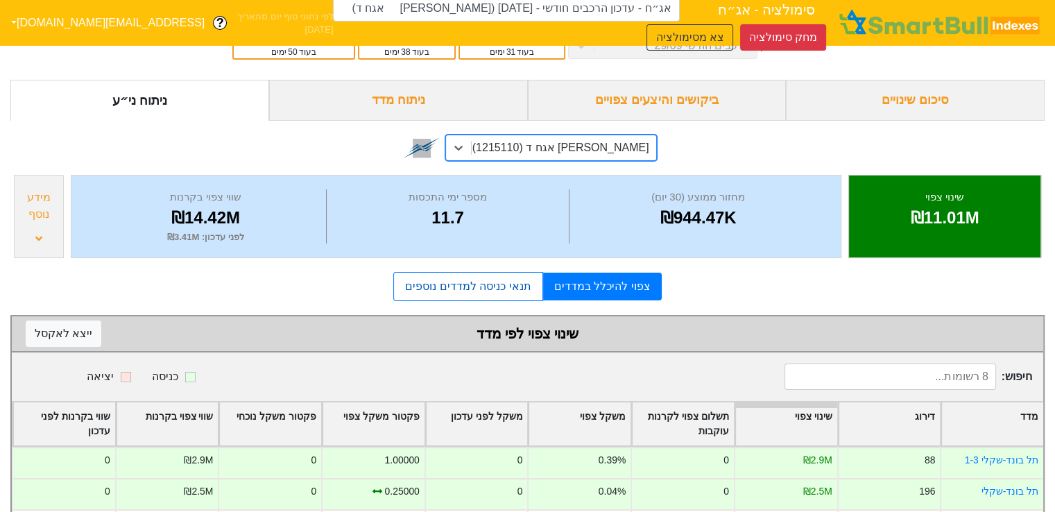
click at [477, 289] on link "תנאי כניסה למדדים נוספים" at bounding box center [467, 286] width 149 height 29
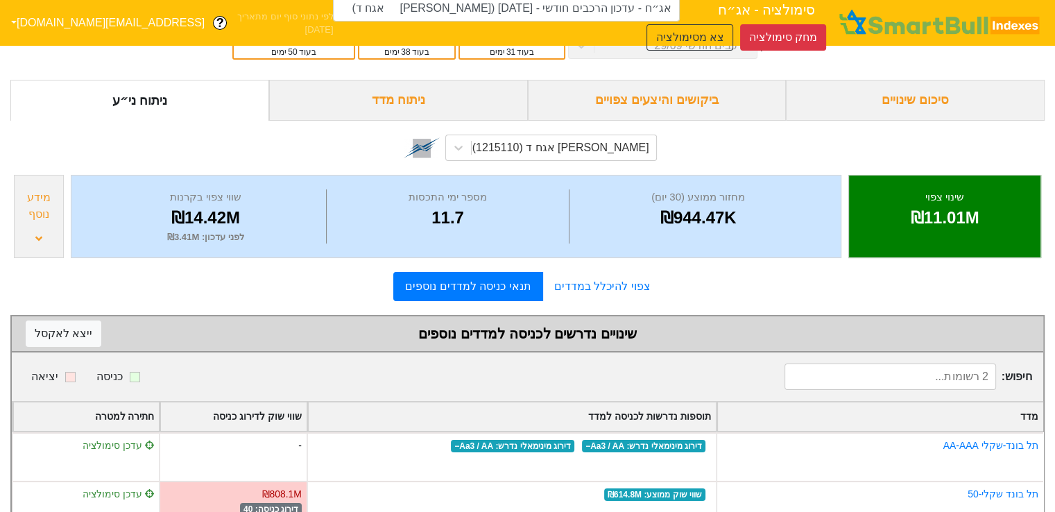
scroll to position [140, 0]
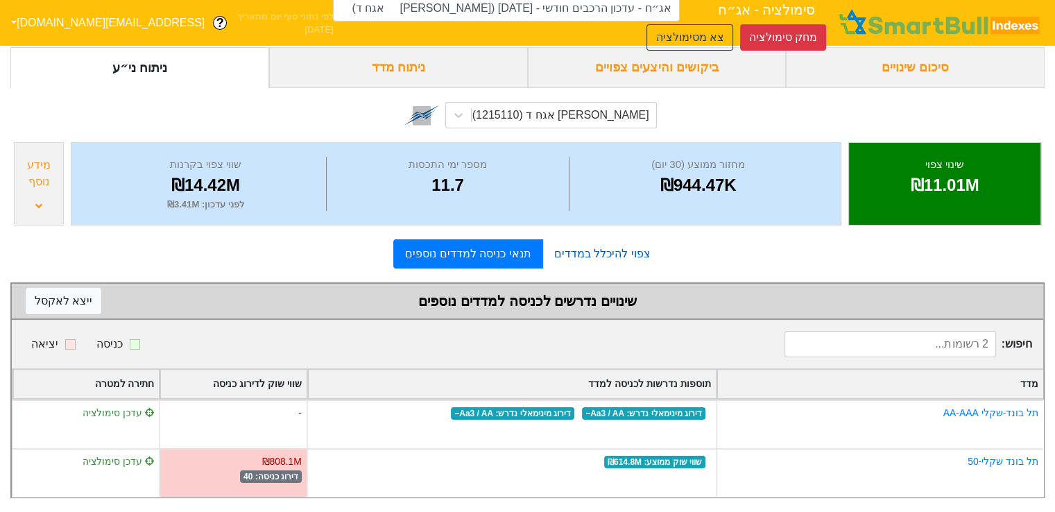
click at [617, 240] on link "צפוי להיכלל במדדים" at bounding box center [602, 254] width 119 height 28
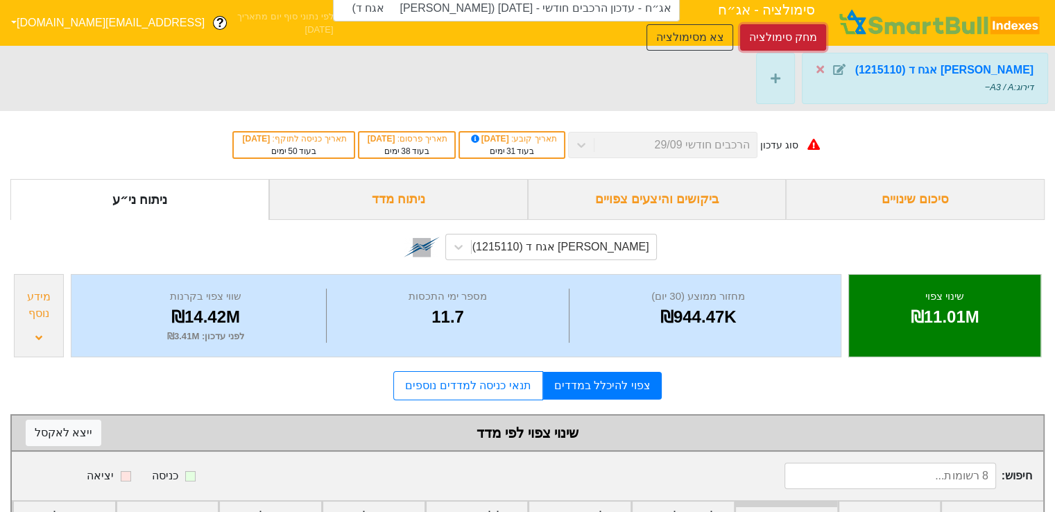
click at [805, 34] on button "מחק סימולציה" at bounding box center [783, 37] width 86 height 26
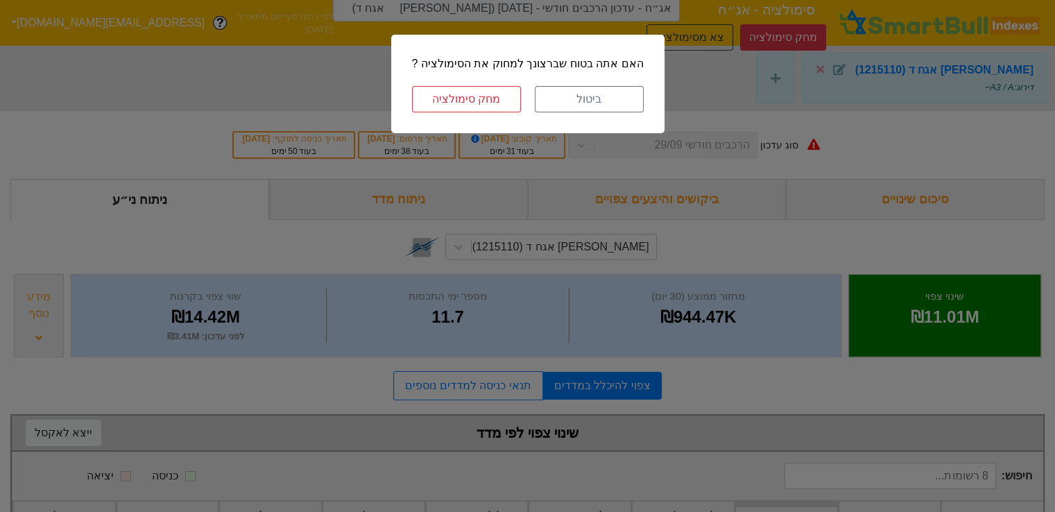
click at [468, 114] on div "האם אתה בטוח שברצונך למחוק את הסימולציה ? ביטול מחק סימולציה" at bounding box center [527, 84] width 273 height 98
click at [471, 103] on button "מחק סימולציה" at bounding box center [466, 99] width 109 height 26
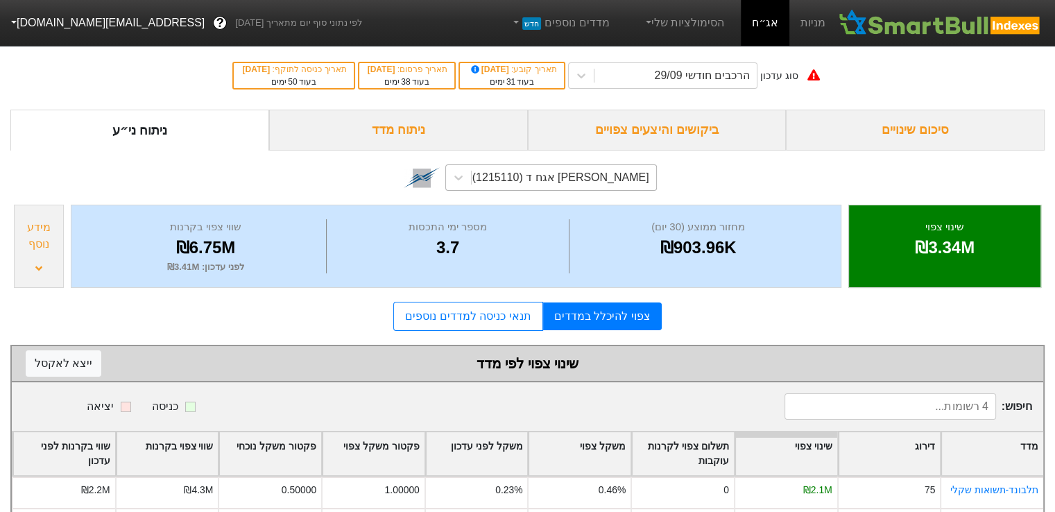
click at [579, 173] on div "[PERSON_NAME] אגח ד (1215110)" at bounding box center [560, 177] width 177 height 17
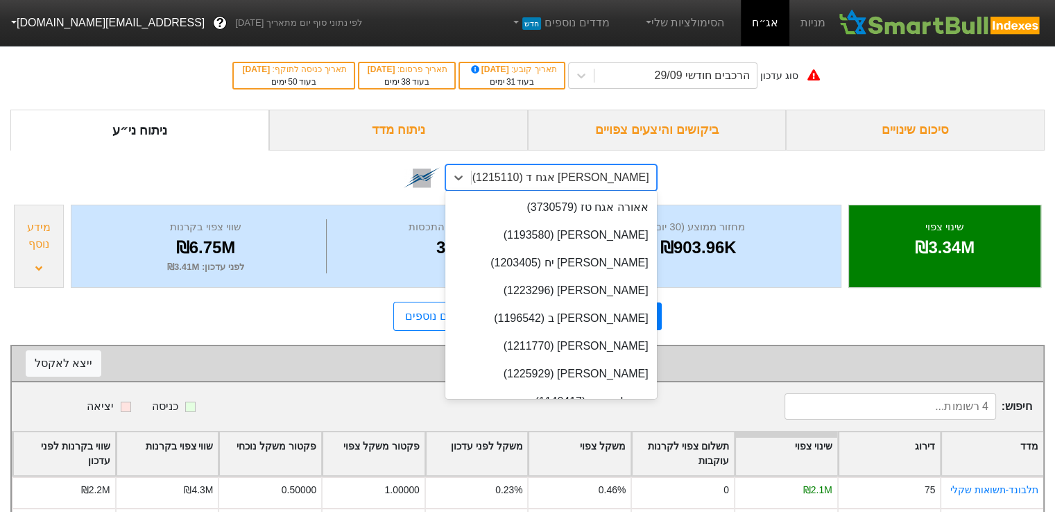
scroll to position [15144, 0]
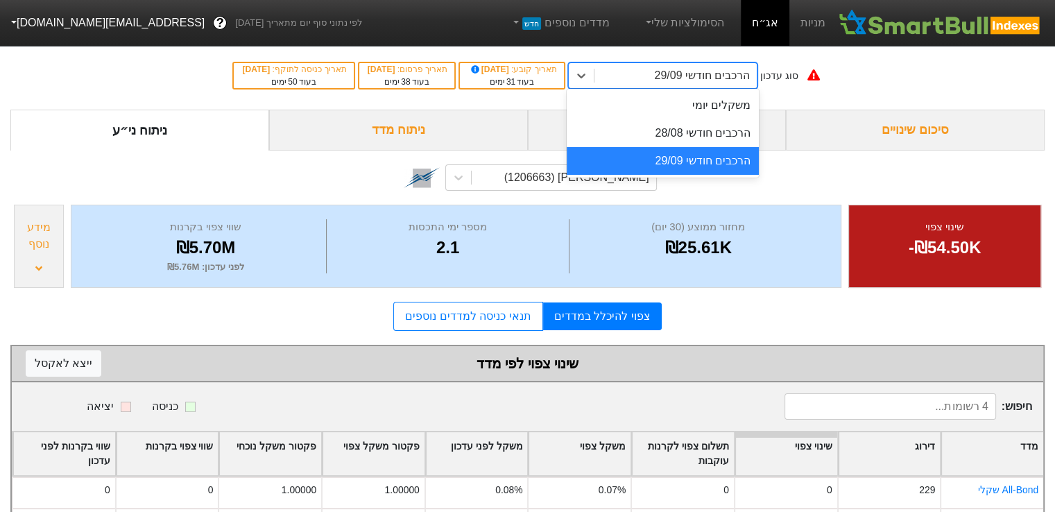
click at [679, 87] on div "הרכבים חודשי 29/09" at bounding box center [675, 75] width 163 height 25
click at [882, 81] on div "סוג עדכון option הרכבים חודשי 29/09 focused, 3 of 3. 3 results available. Use U…" at bounding box center [527, 76] width 1055 height 68
